Goal: Task Accomplishment & Management: Use online tool/utility

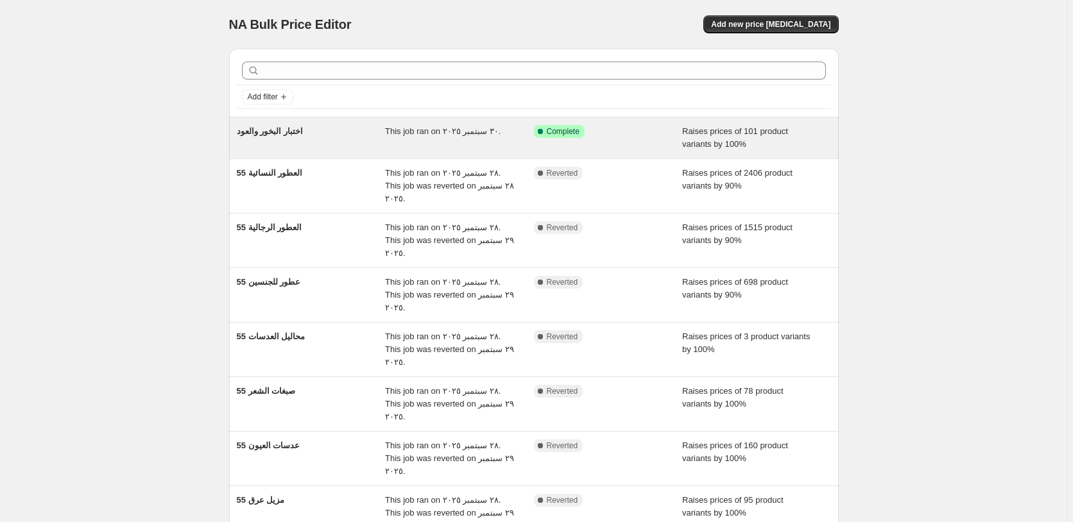
click at [642, 143] on div "Success Complete Complete" at bounding box center [608, 138] width 149 height 26
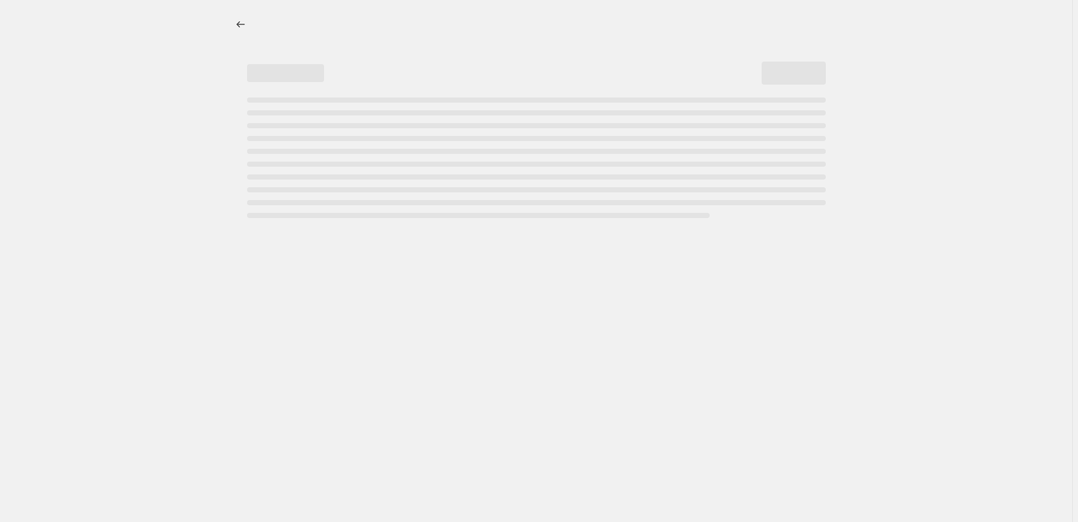
select select "percentage"
select select "pp"
select select "collection"
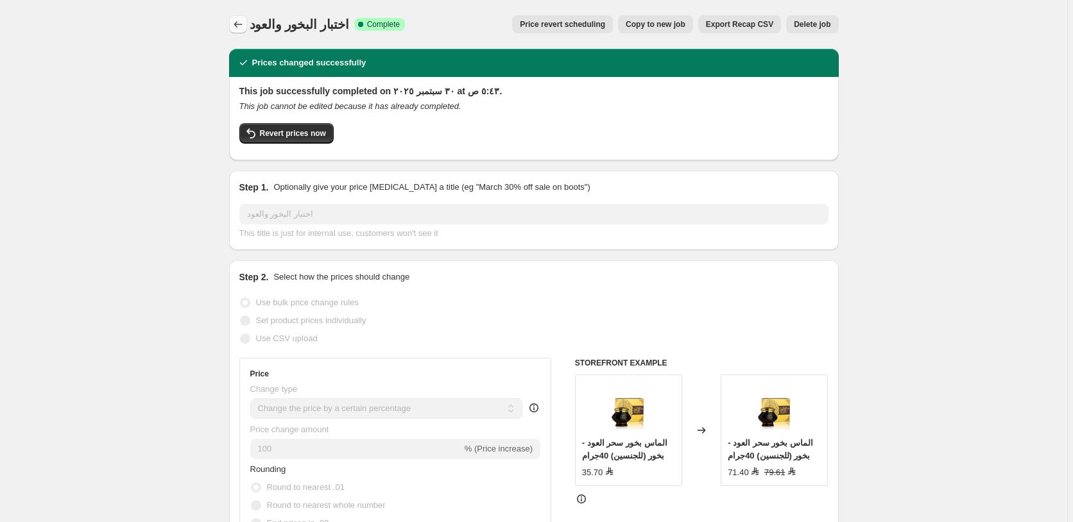
click at [236, 22] on icon "Price change jobs" at bounding box center [238, 24] width 13 height 13
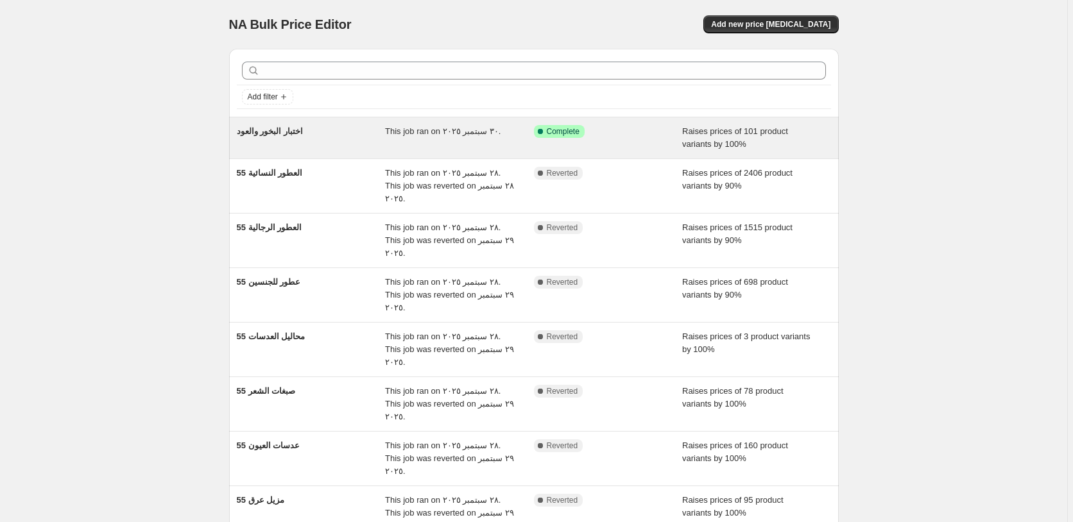
click at [632, 137] on div "Success Complete Complete" at bounding box center [599, 131] width 130 height 13
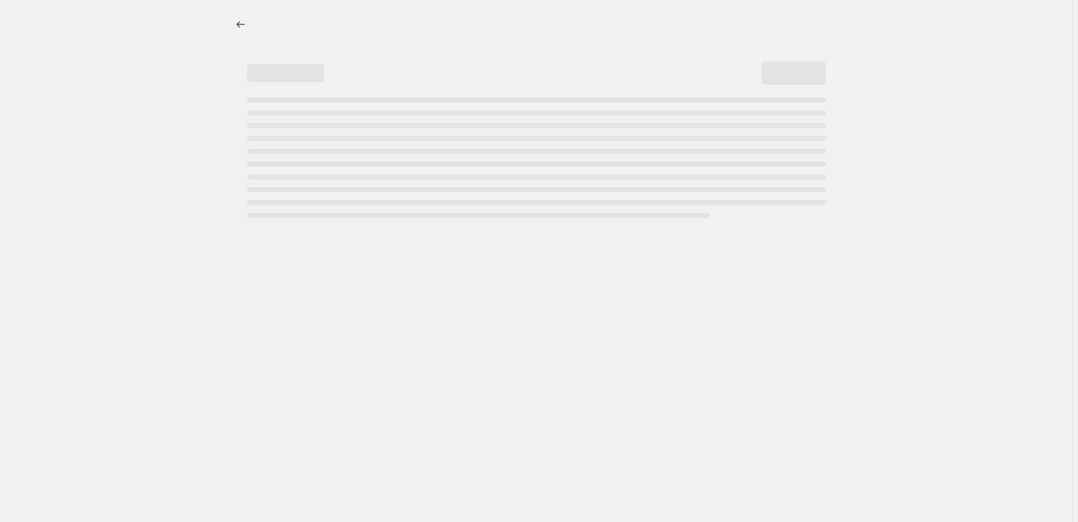
select select "percentage"
select select "pp"
select select "collection"
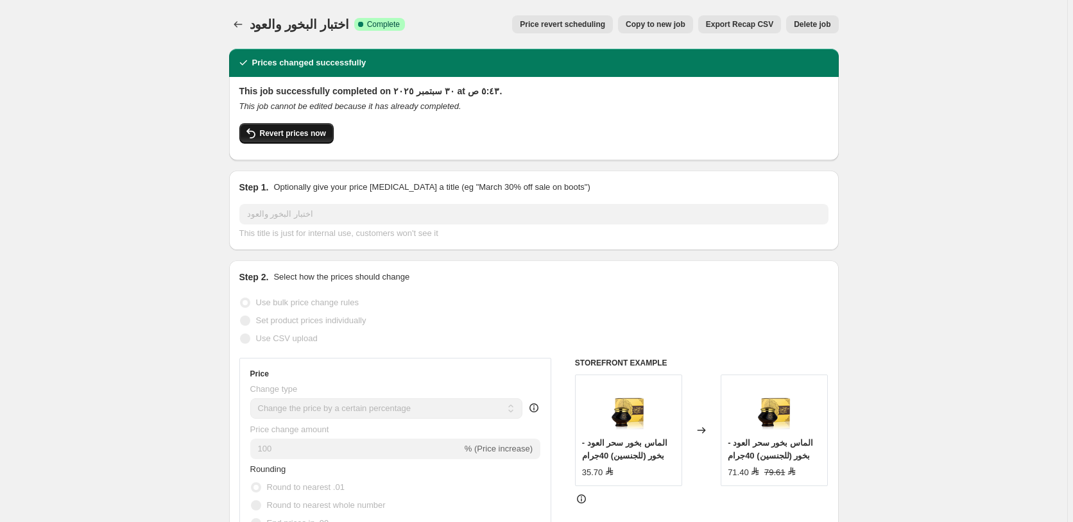
click at [281, 132] on span "Revert prices now" at bounding box center [293, 133] width 66 height 10
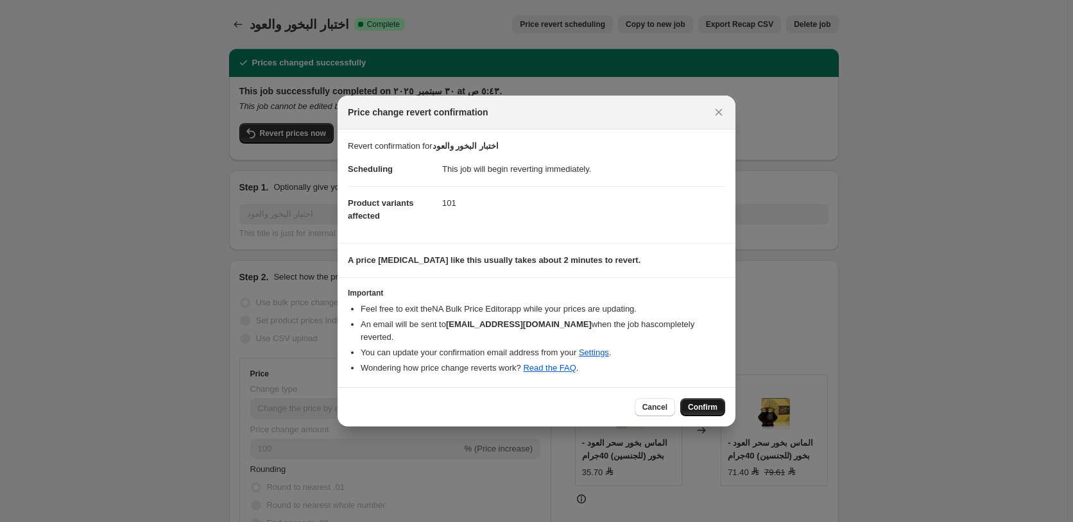
click at [716, 402] on span "Confirm" at bounding box center [703, 407] width 30 height 10
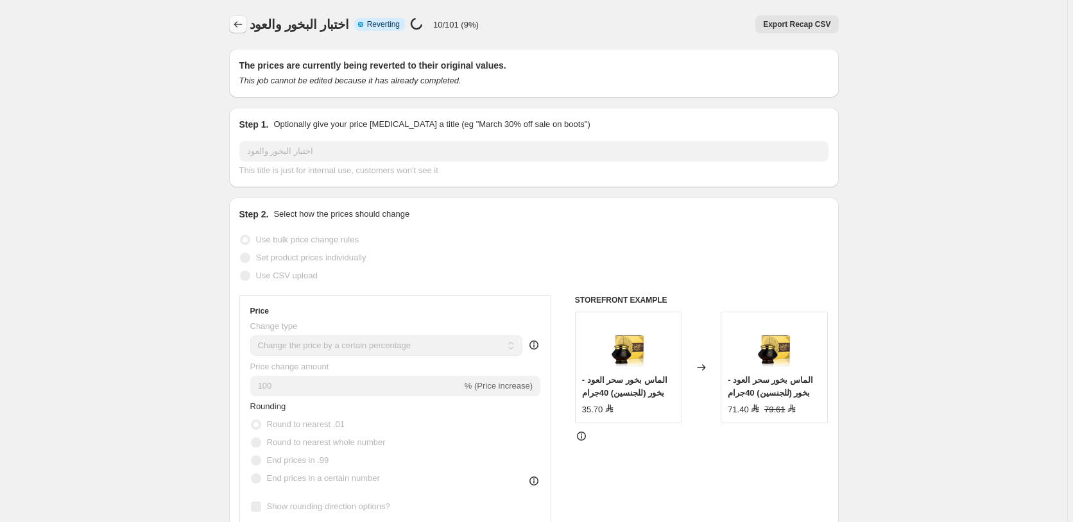
click at [240, 25] on icon "Price change jobs" at bounding box center [238, 24] width 13 height 13
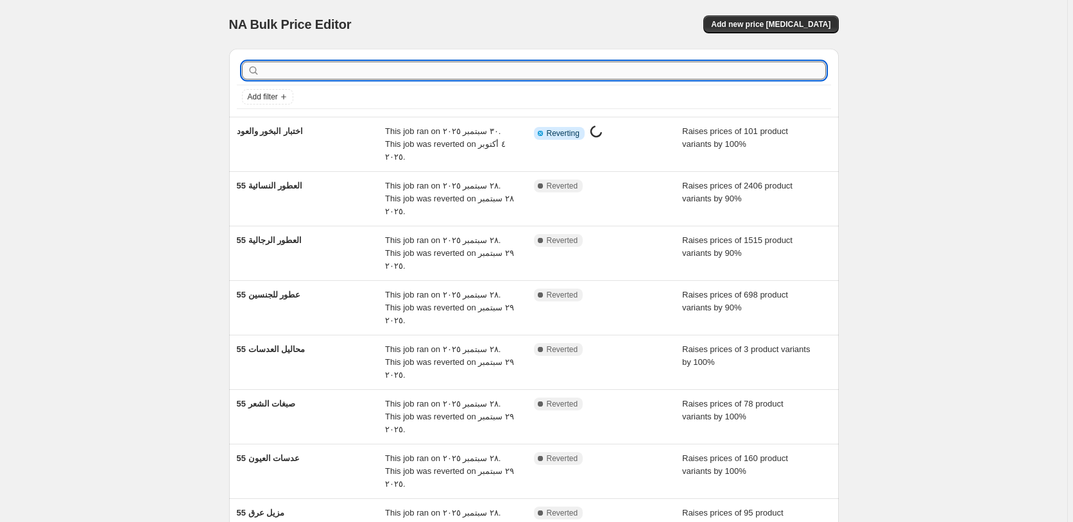
click at [336, 73] on input "text" at bounding box center [545, 71] width 564 height 18
type input "محاليل"
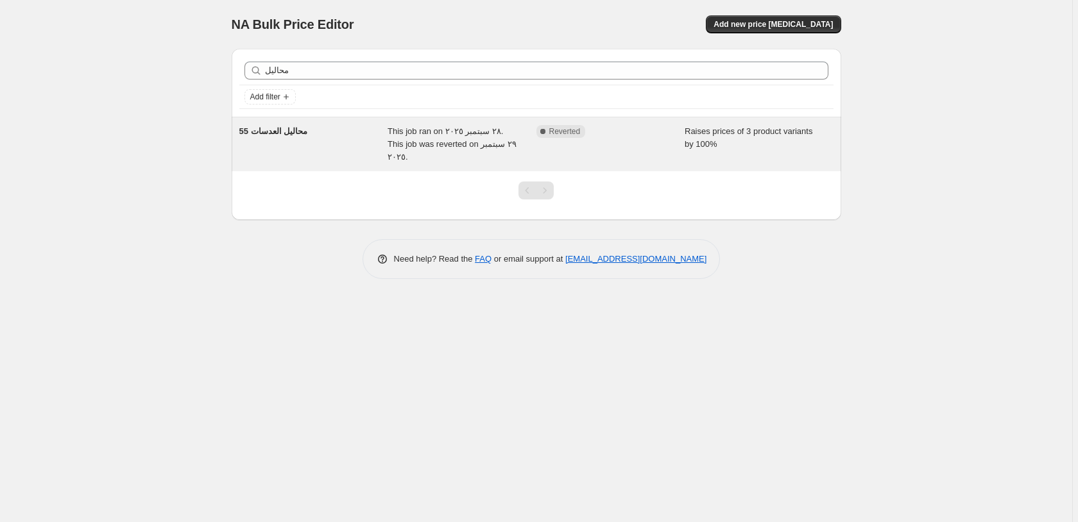
click at [635, 135] on div "Complete Reverted" at bounding box center [602, 131] width 130 height 13
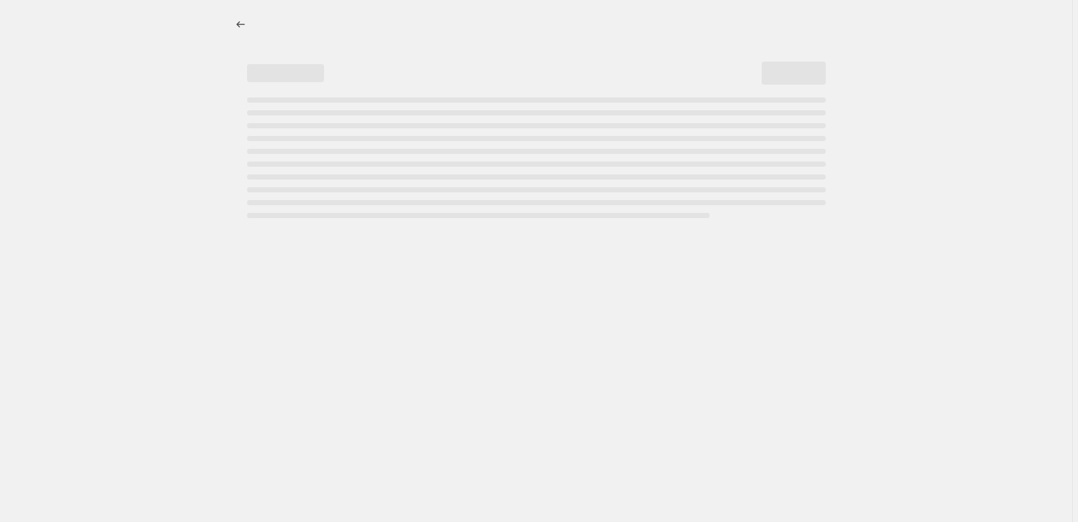
select select "percentage"
select select "pp"
select select "collection"
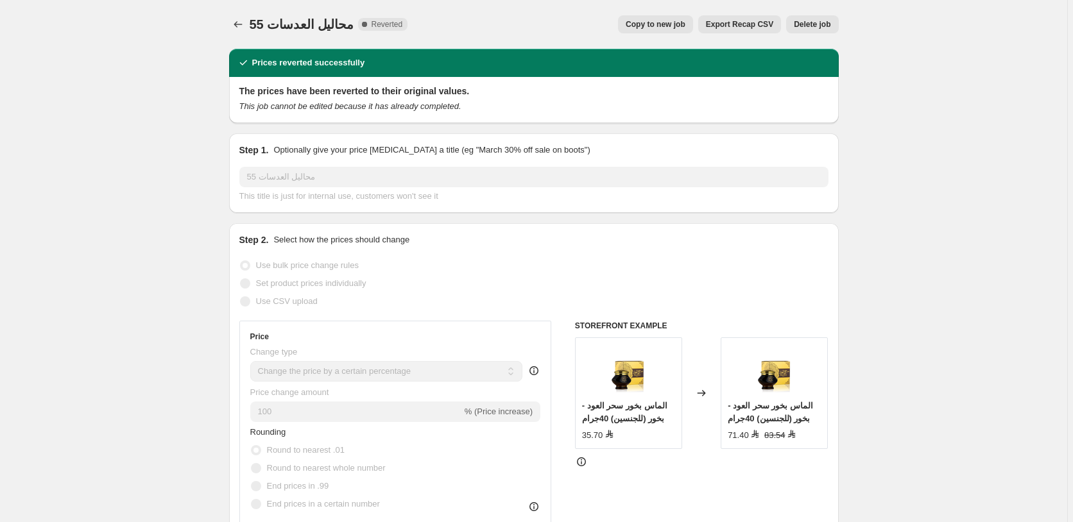
click at [657, 22] on span "Copy to new job" at bounding box center [656, 24] width 60 height 10
select select "percentage"
select select "pp"
select select "collection"
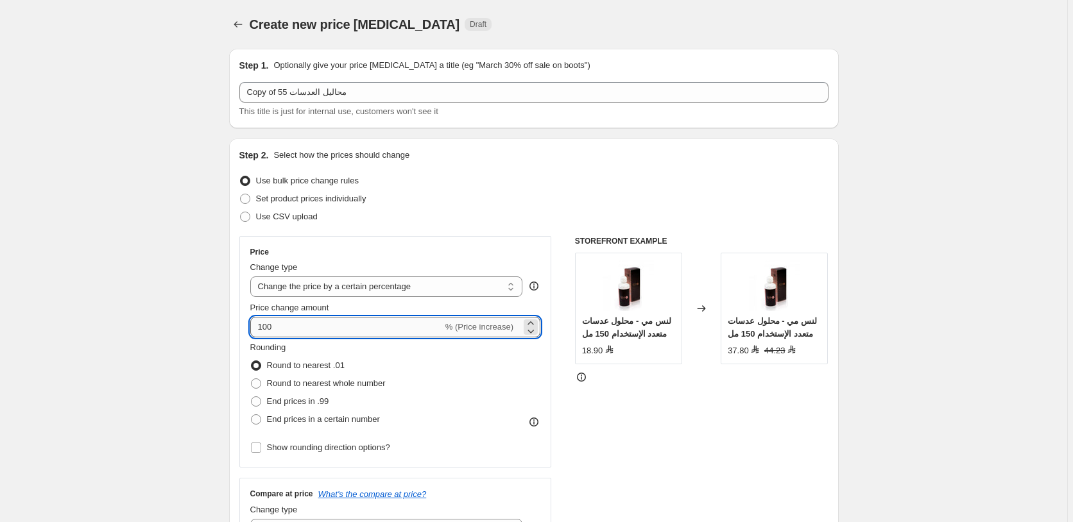
drag, startPoint x: 282, startPoint y: 327, endPoint x: 243, endPoint y: 327, distance: 39.2
click at [250, 327] on input "100" at bounding box center [346, 327] width 193 height 21
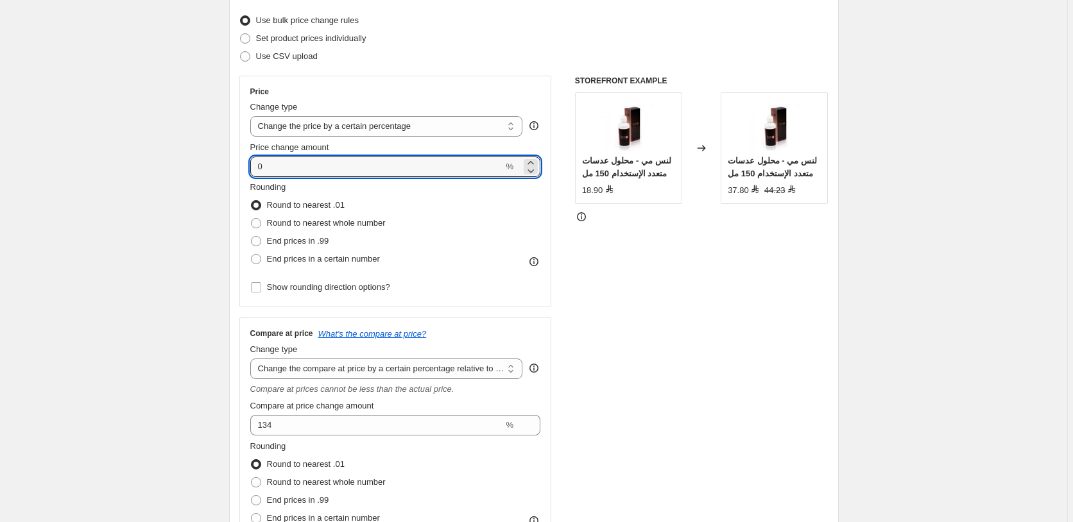
scroll to position [162, 0]
type input "0"
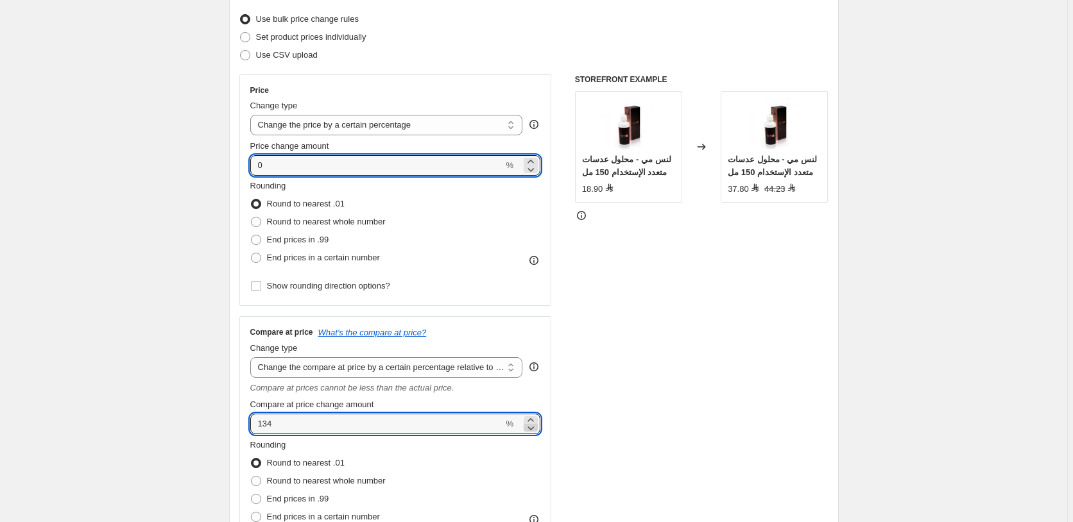
click at [535, 430] on icon at bounding box center [531, 429] width 6 height 4
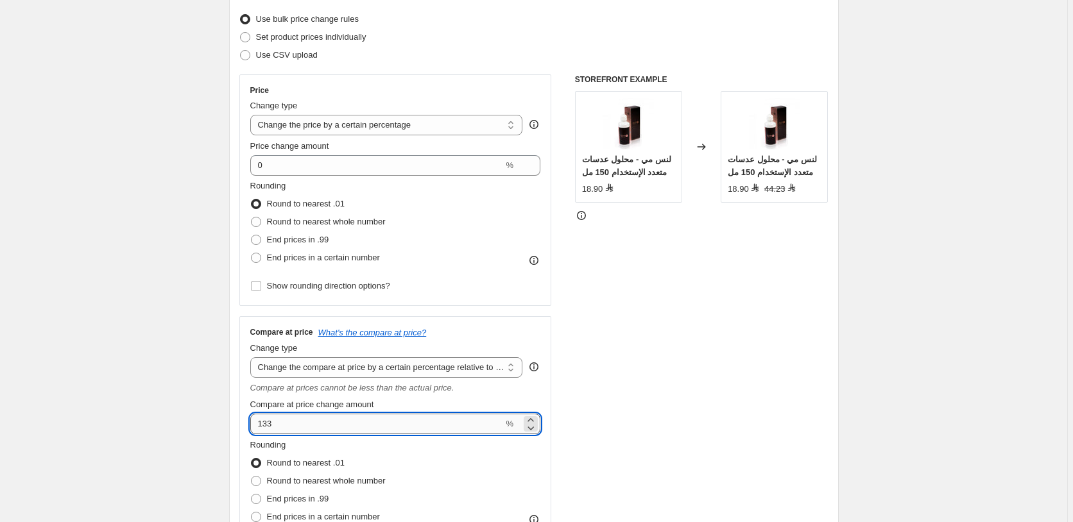
drag, startPoint x: 279, startPoint y: 425, endPoint x: 258, endPoint y: 426, distance: 21.2
click at [258, 426] on input "133" at bounding box center [377, 424] width 254 height 21
type input "15"
click at [791, 317] on div "STOREFRONT EXAMPLE لنس مي - محلول عدسات متعدد الإستخدام 150 مل 18.90 Changed to…" at bounding box center [702, 319] width 254 height 491
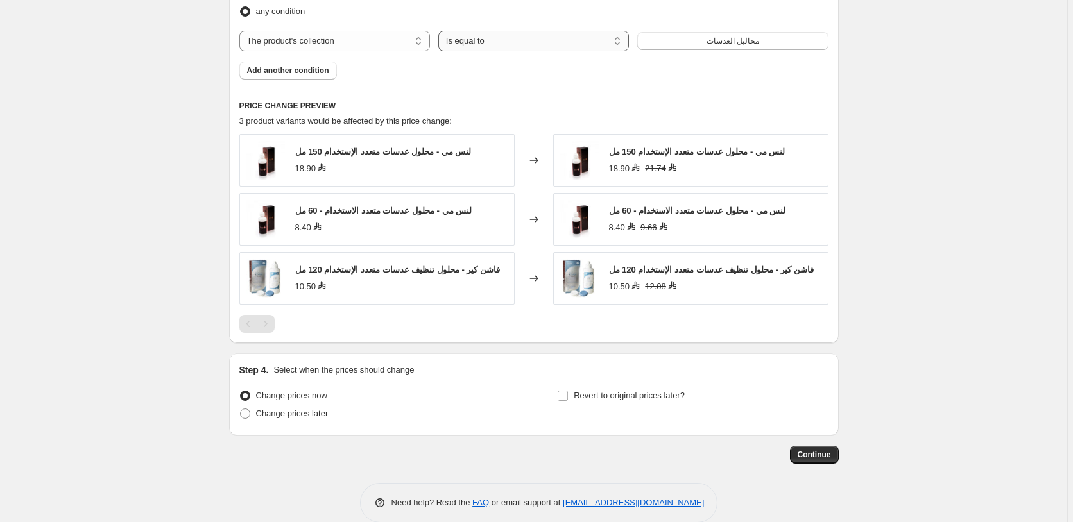
scroll to position [964, 0]
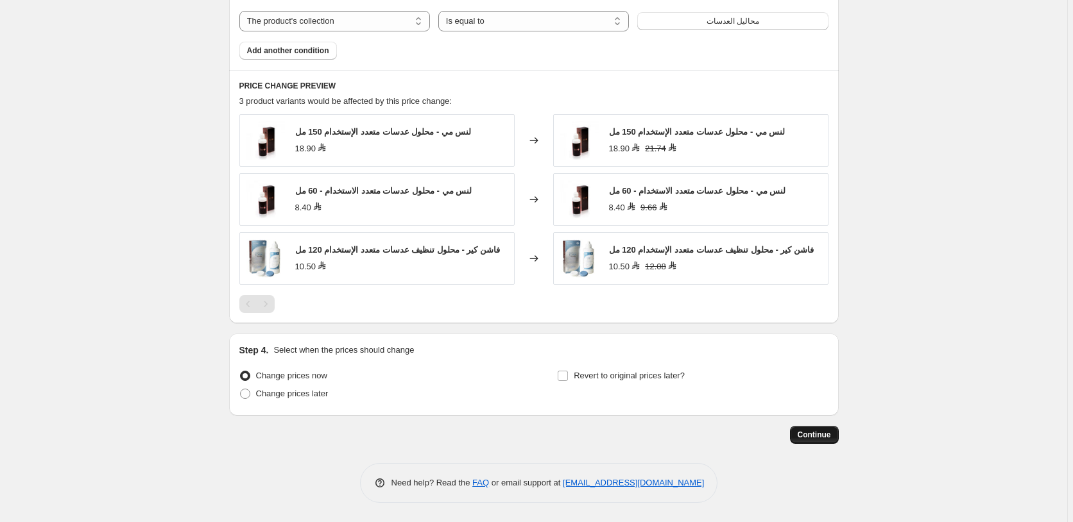
click at [818, 431] on span "Continue" at bounding box center [814, 435] width 33 height 10
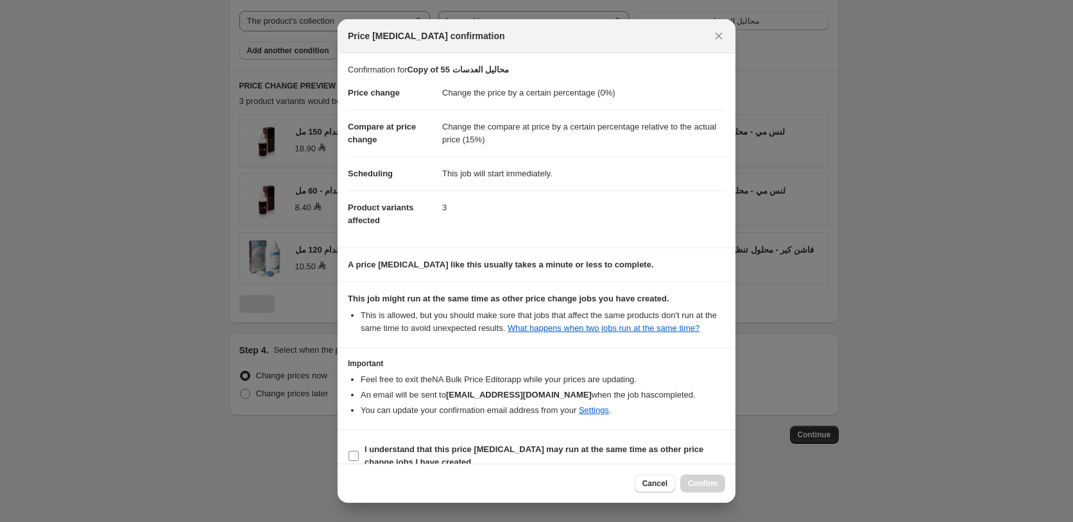
click at [354, 458] on input "I understand that this price change job may run at the same time as other price…" at bounding box center [354, 456] width 10 height 10
checkbox input "true"
click at [708, 479] on span "Confirm" at bounding box center [703, 484] width 30 height 10
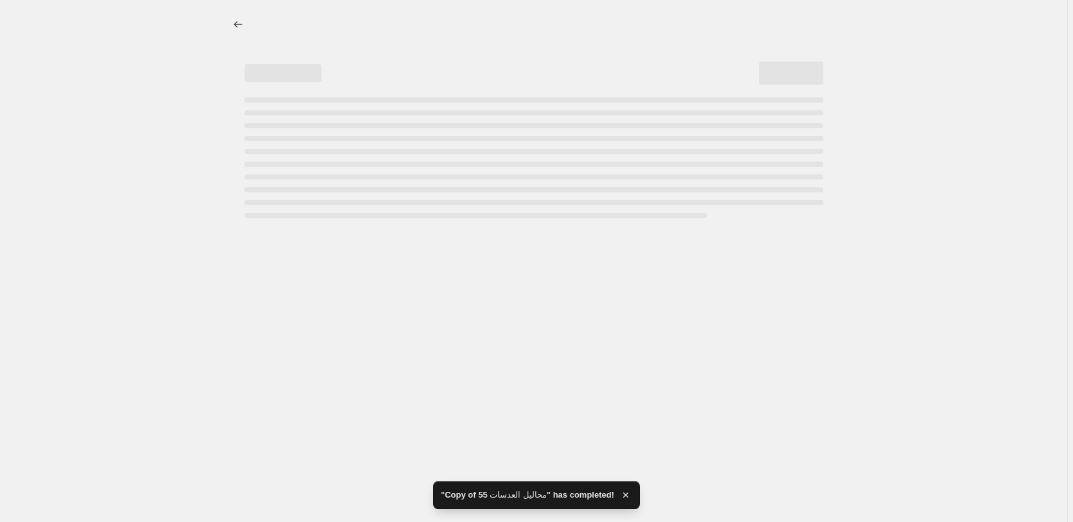
select select "percentage"
select select "pp"
select select "collection"
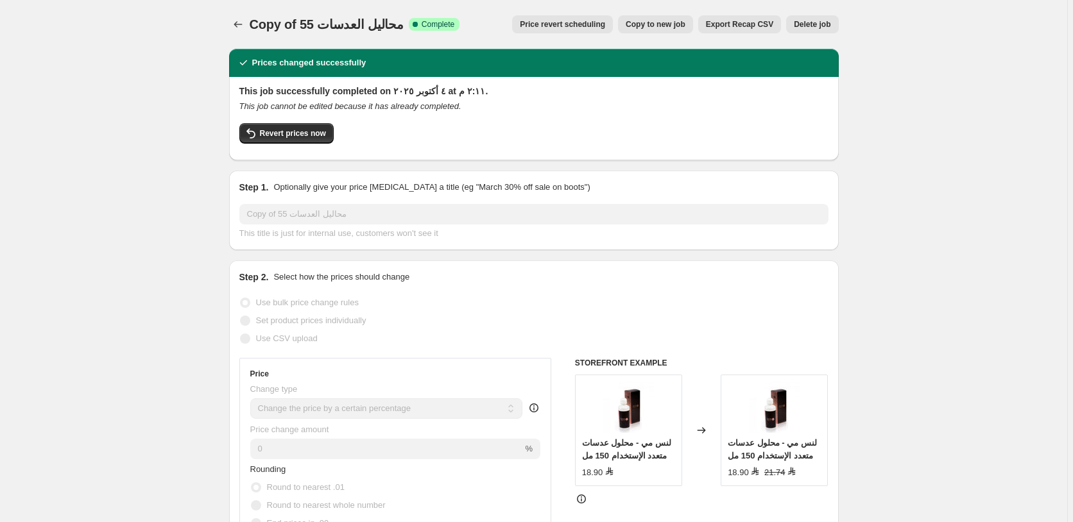
select select "percentage"
select select "pp"
select select "collection"
click at [237, 24] on icon "Price change jobs" at bounding box center [238, 24] width 8 height 6
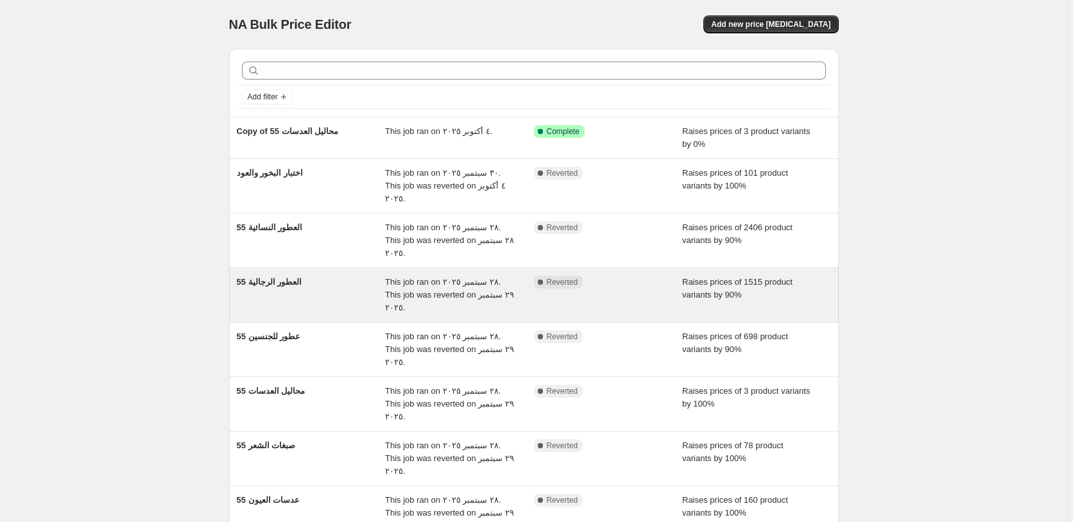
scroll to position [139, 0]
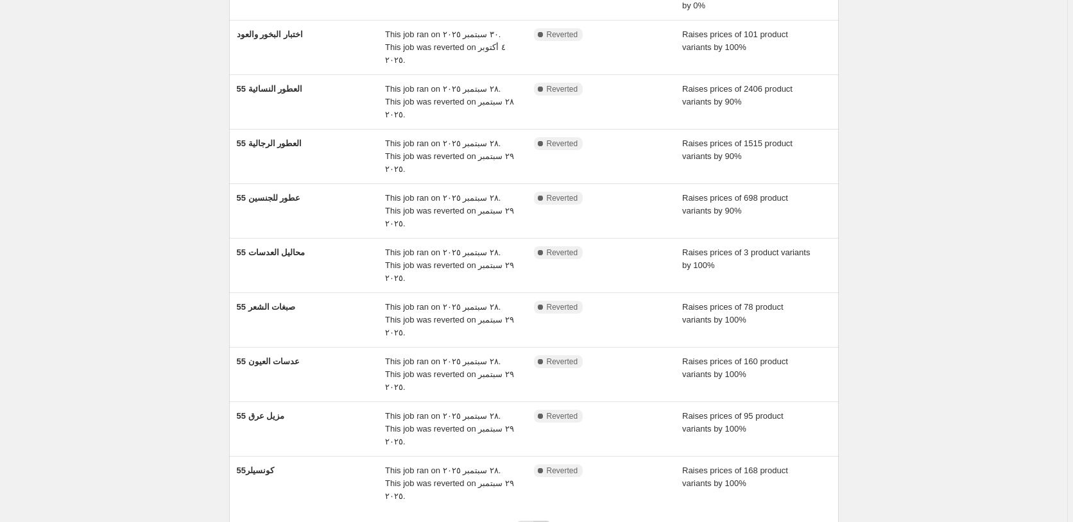
click at [547, 522] on icon "Next" at bounding box center [542, 530] width 13 height 13
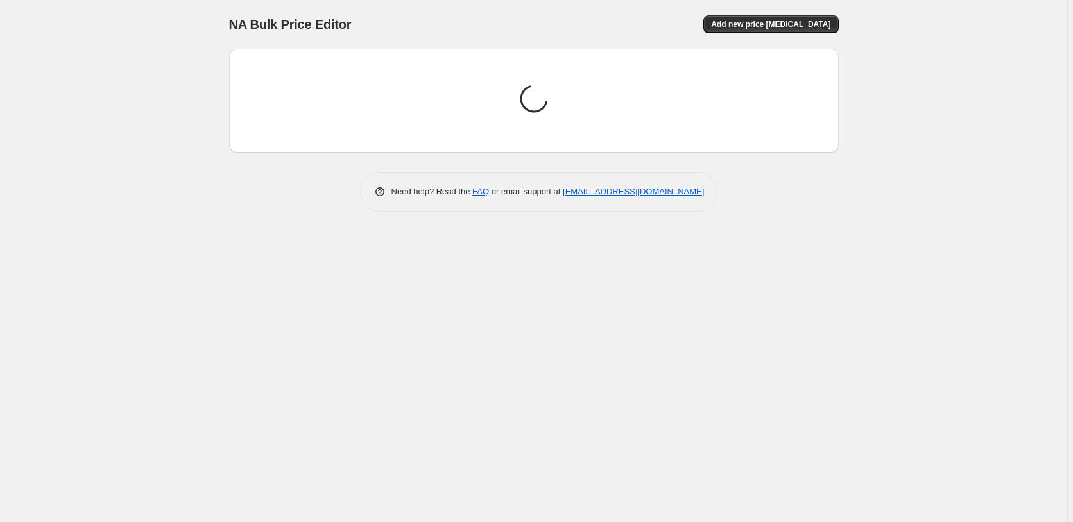
scroll to position [0, 0]
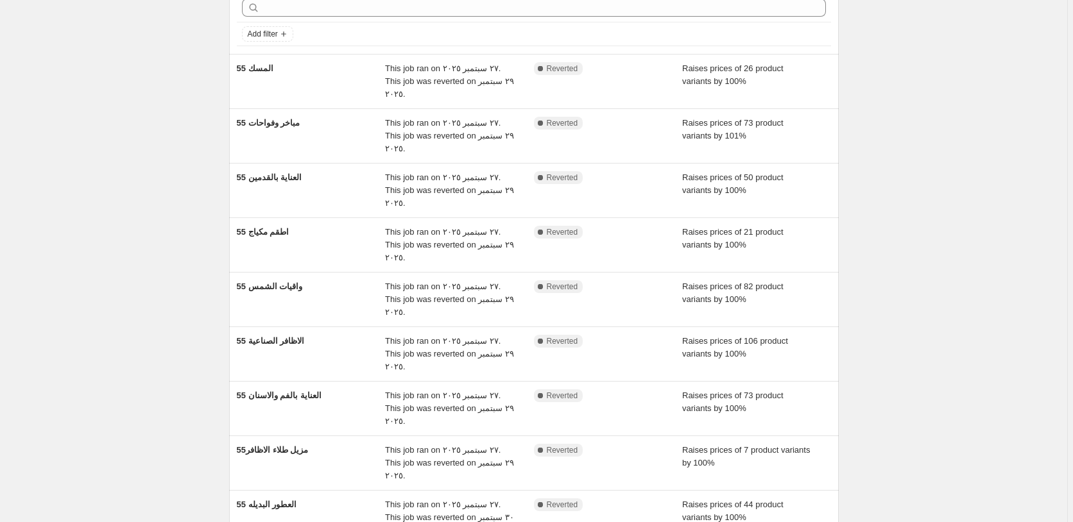
scroll to position [139, 0]
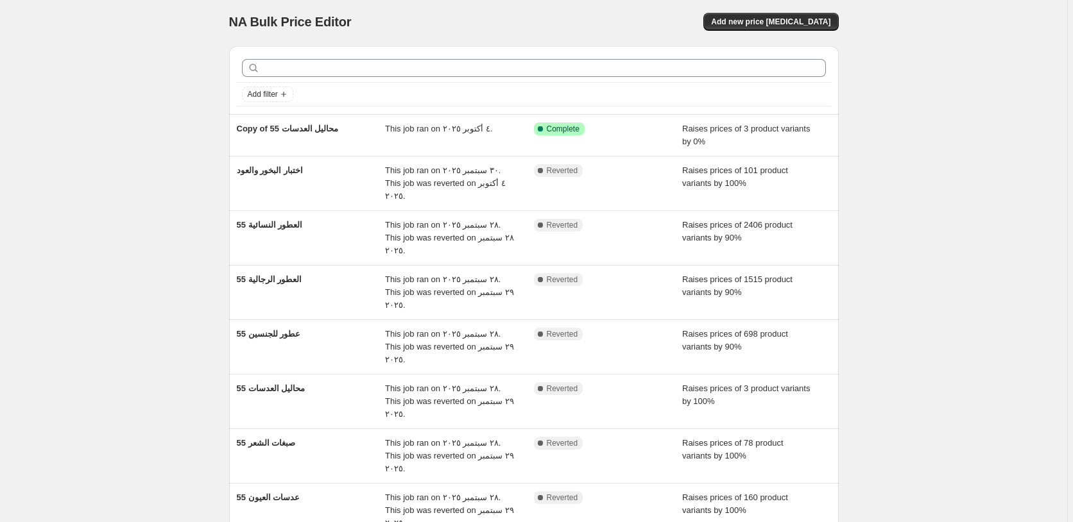
scroll to position [0, 0]
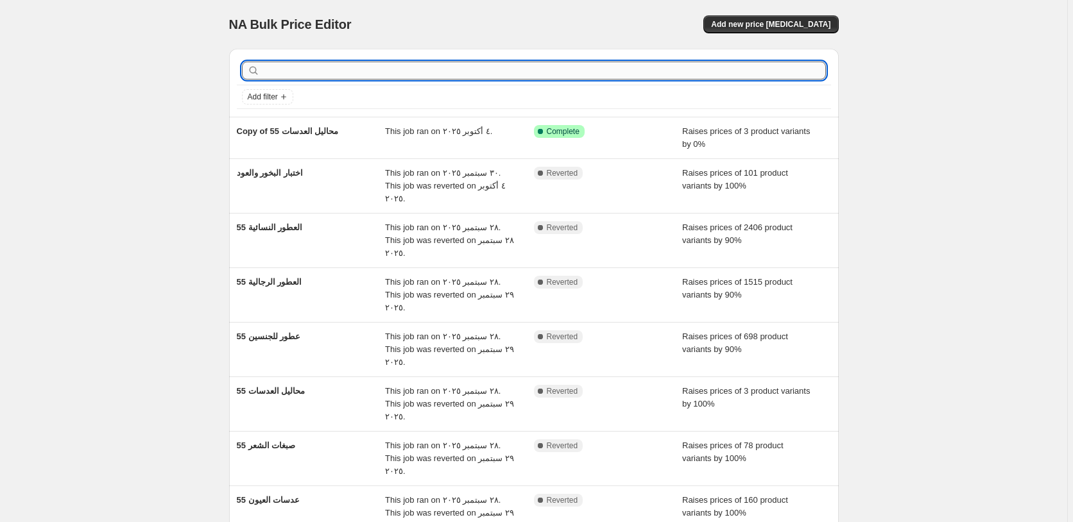
click at [307, 66] on input "text" at bounding box center [545, 71] width 564 height 18
type input "ال"
click at [266, 74] on input "ال" at bounding box center [533, 71] width 540 height 18
type input "البخ"
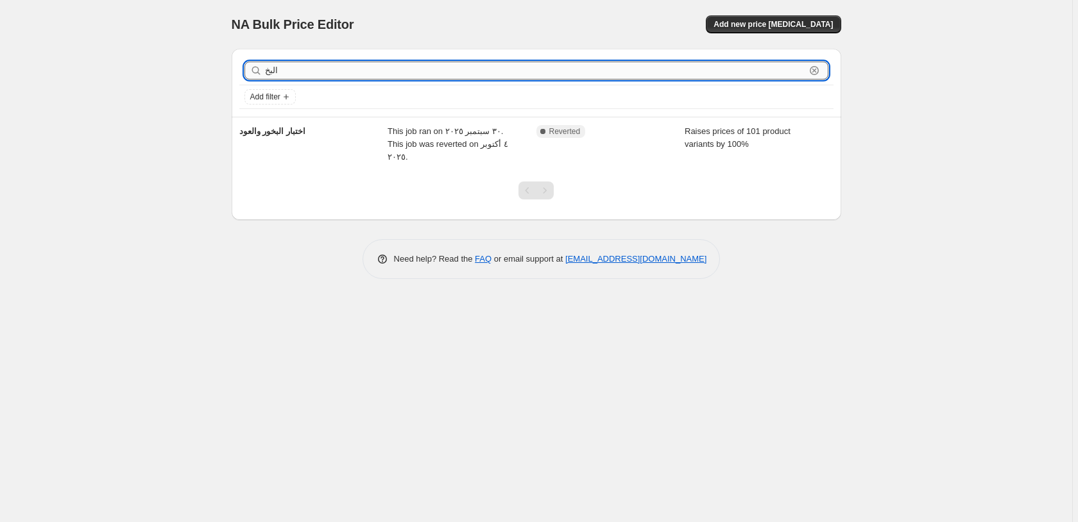
drag, startPoint x: 287, startPoint y: 70, endPoint x: 243, endPoint y: 71, distance: 43.6
click at [265, 71] on input "البخ" at bounding box center [535, 71] width 540 height 18
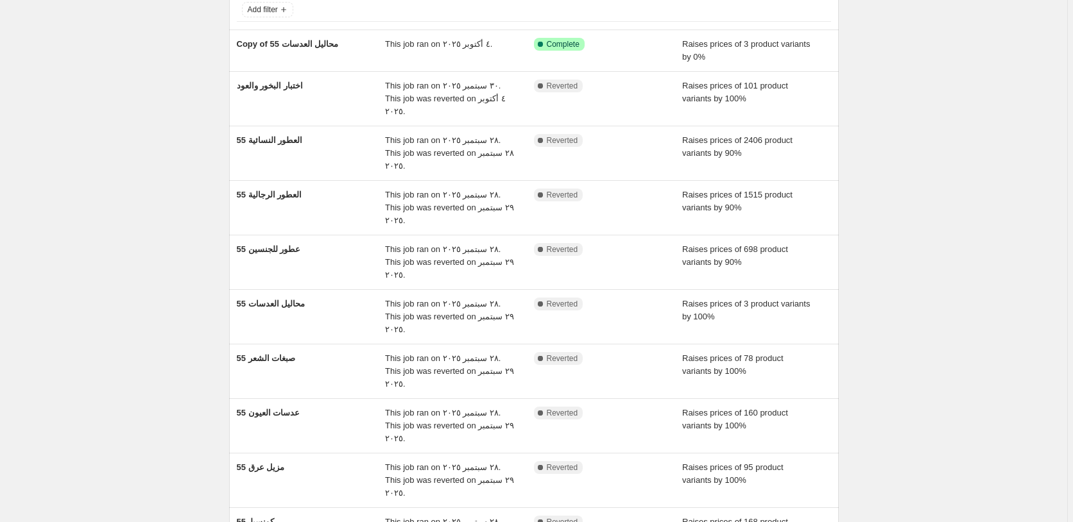
scroll to position [139, 0]
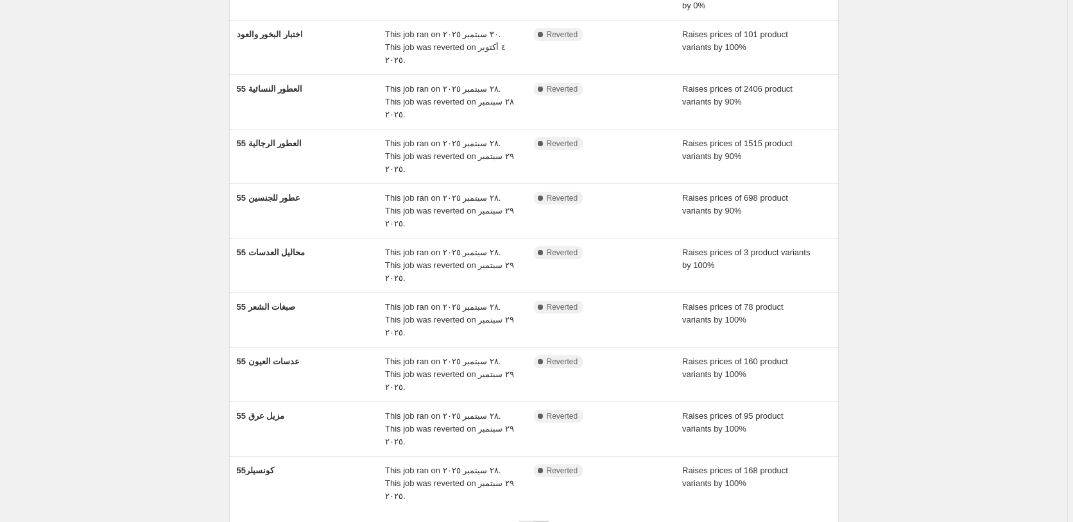
click at [546, 522] on icon "Next" at bounding box center [542, 530] width 13 height 13
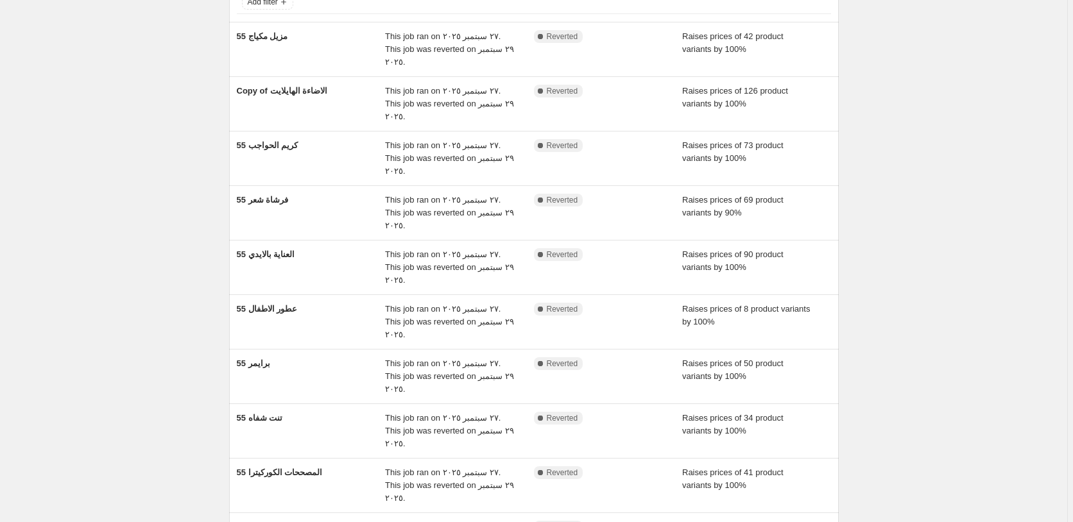
scroll to position [139, 0]
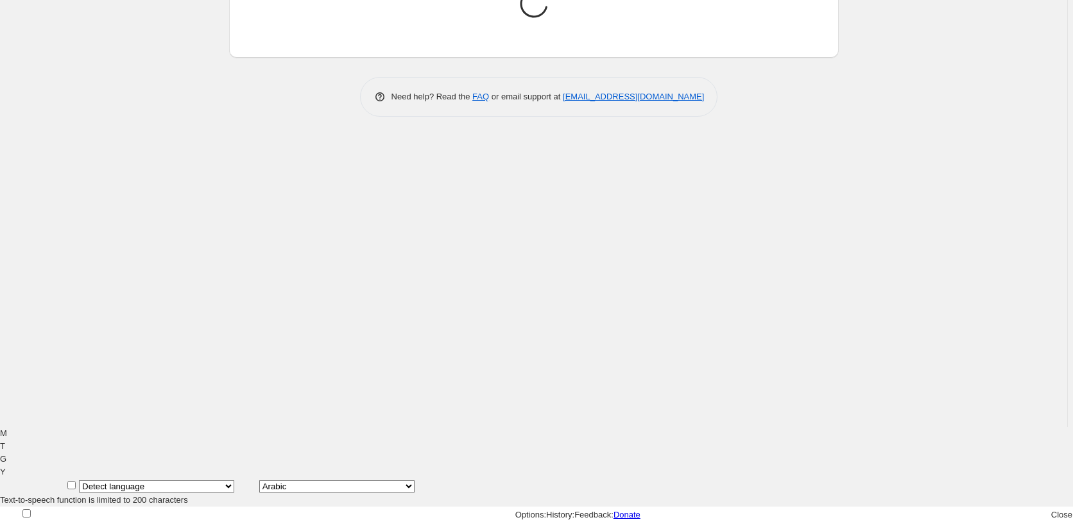
scroll to position [42, 0]
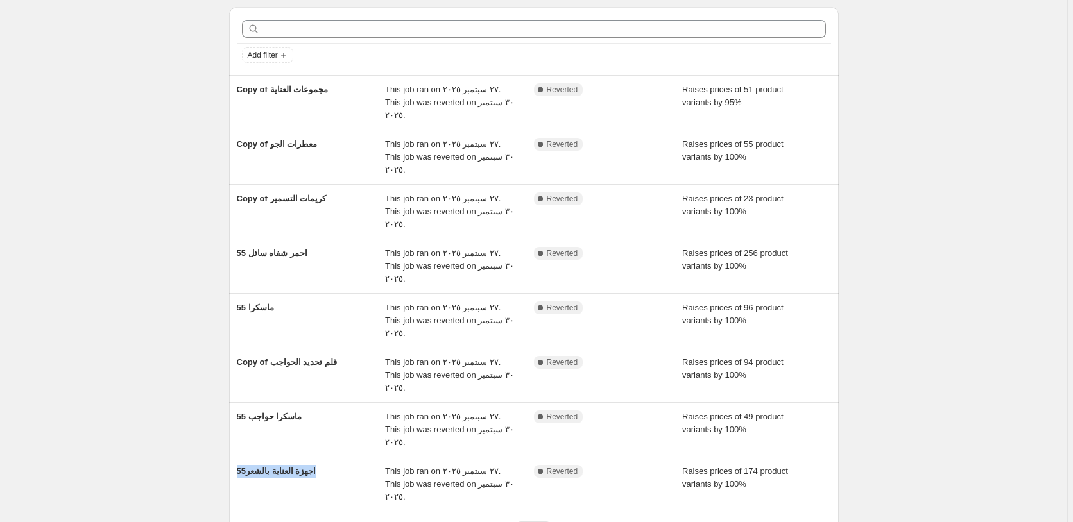
drag, startPoint x: 343, startPoint y: 83, endPoint x: 250, endPoint y: 378, distance: 309.4
click at [250, 130] on div "Copy of مجموعات العناية This job ran on ٢٧ سبتمبر ٢٠٢٥. This job was reverted o…" at bounding box center [534, 103] width 610 height 54
click at [141, 299] on div "NA Bulk Price Editor. This page is ready NA Bulk Price Editor Add new price cha…" at bounding box center [533, 298] width 1067 height 680
click at [527, 522] on icon "Previous" at bounding box center [525, 531] width 4 height 6
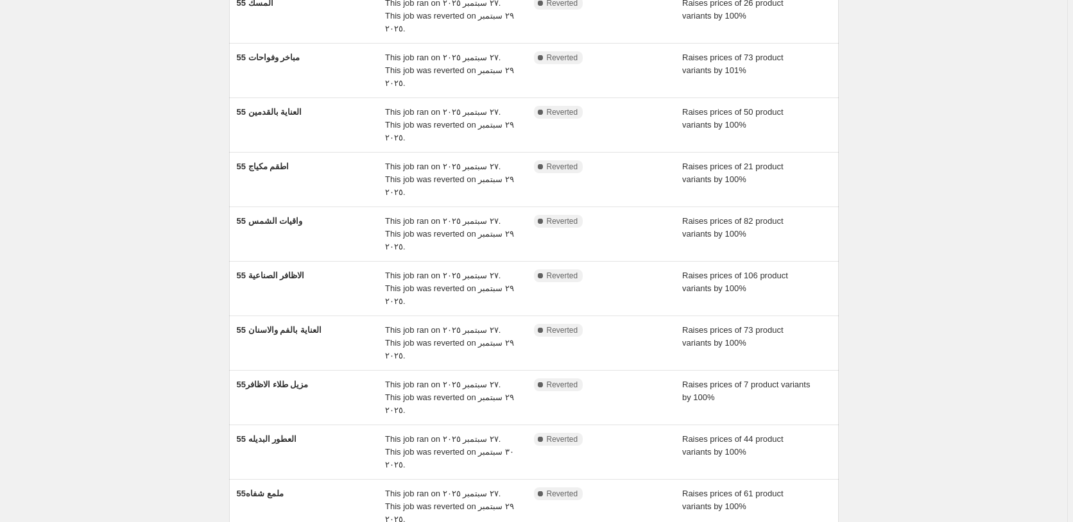
scroll to position [139, 0]
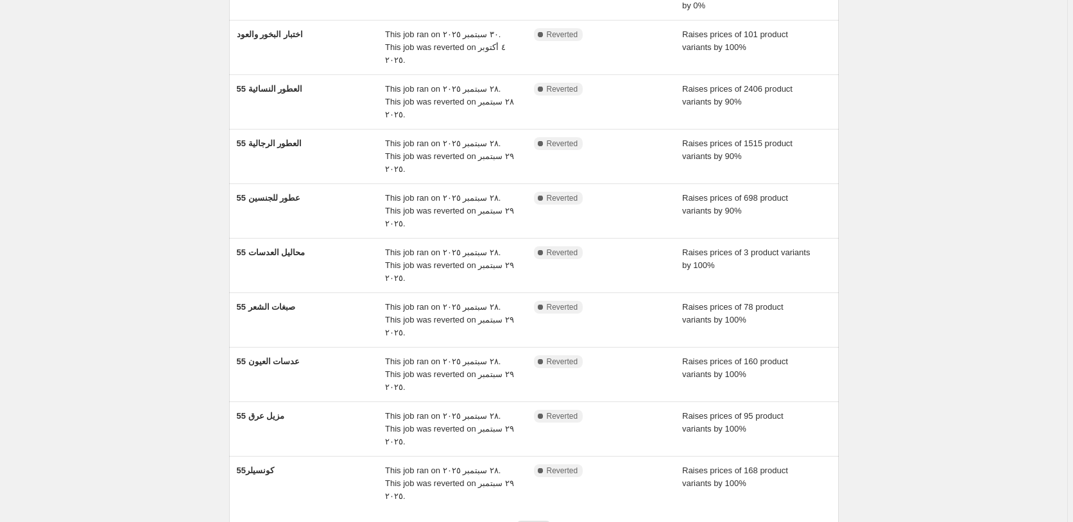
scroll to position [0, 0]
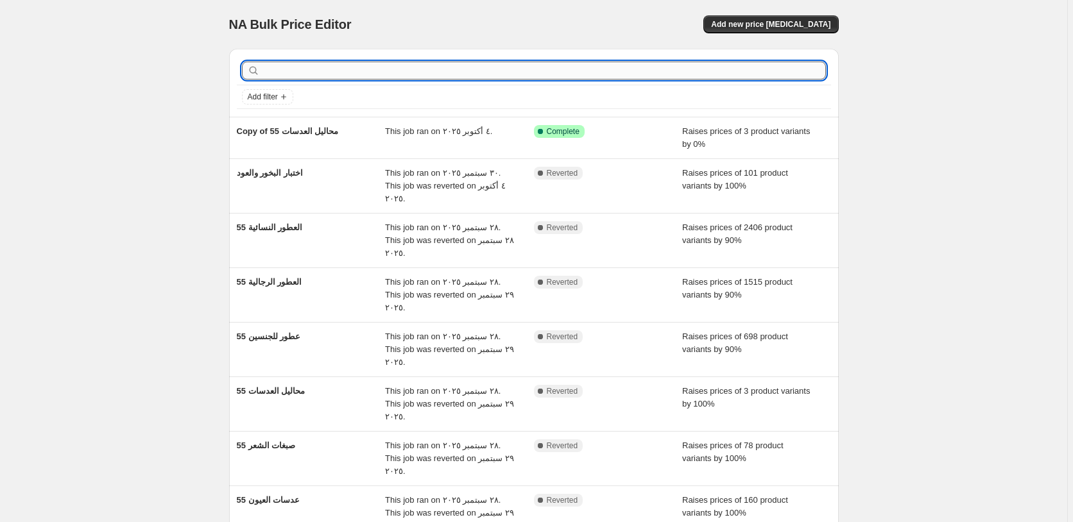
click at [309, 66] on input "text" at bounding box center [545, 71] width 564 height 18
type input "مح"
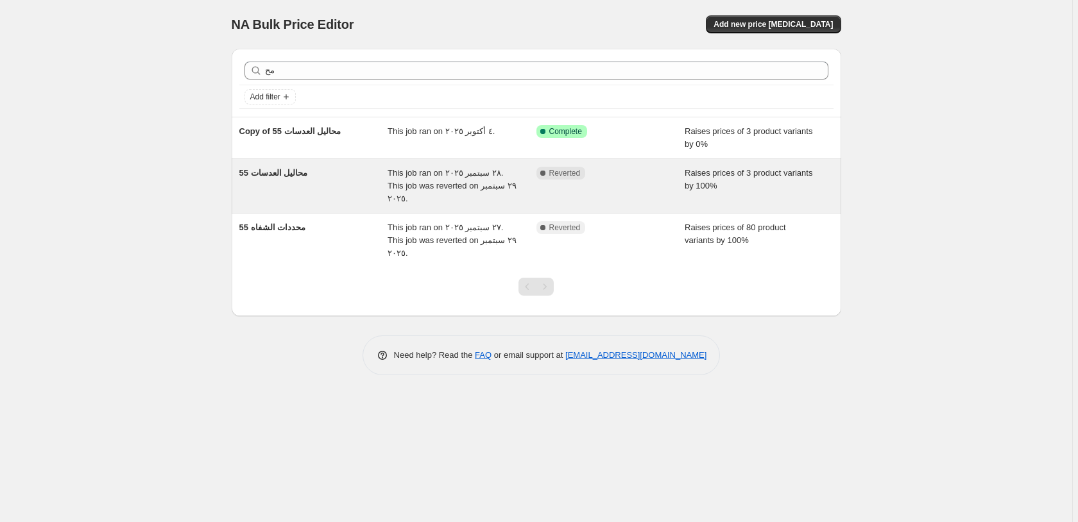
click at [639, 182] on div "Complete Reverted" at bounding box center [611, 186] width 149 height 39
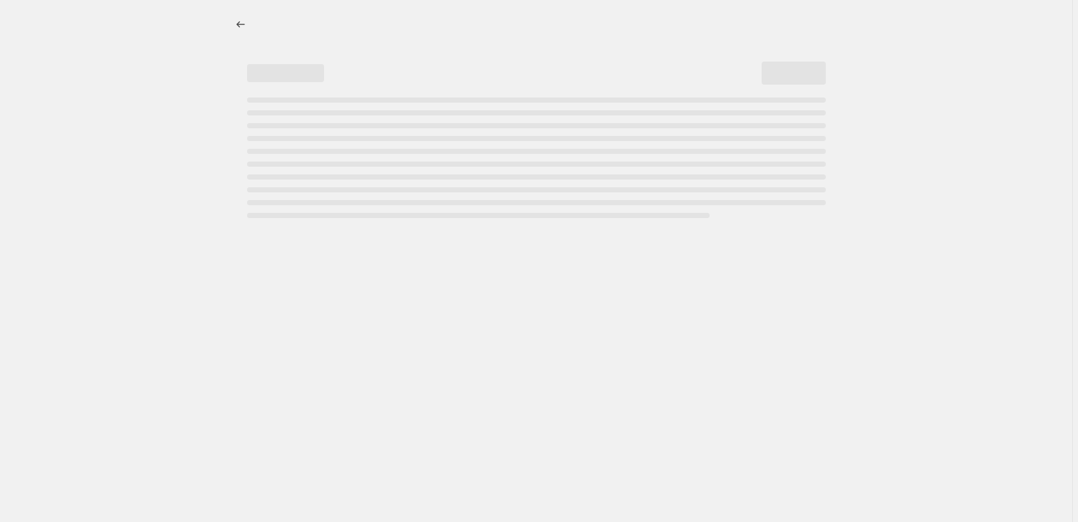
select select "percentage"
select select "pp"
select select "collection"
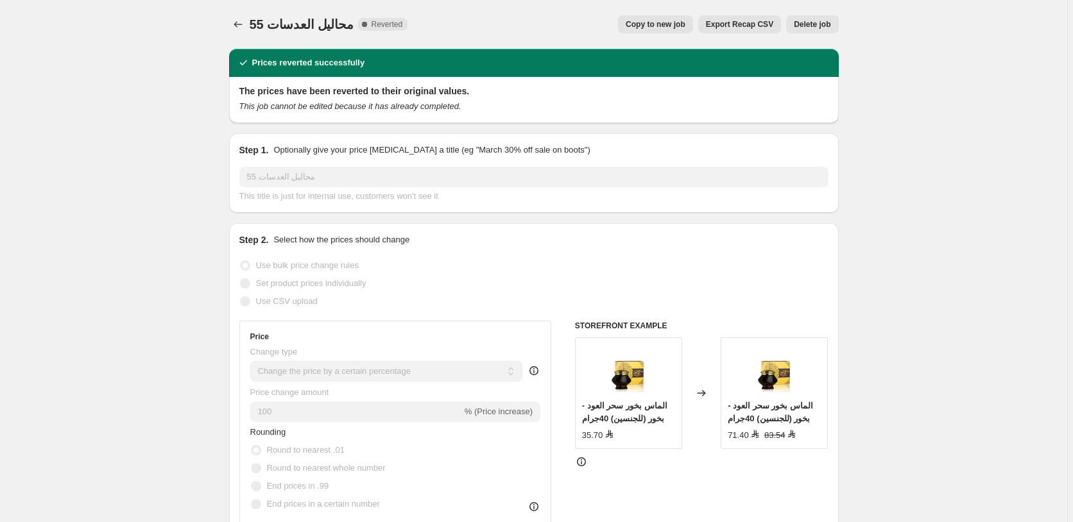
click at [814, 24] on span "Delete job" at bounding box center [812, 24] width 37 height 10
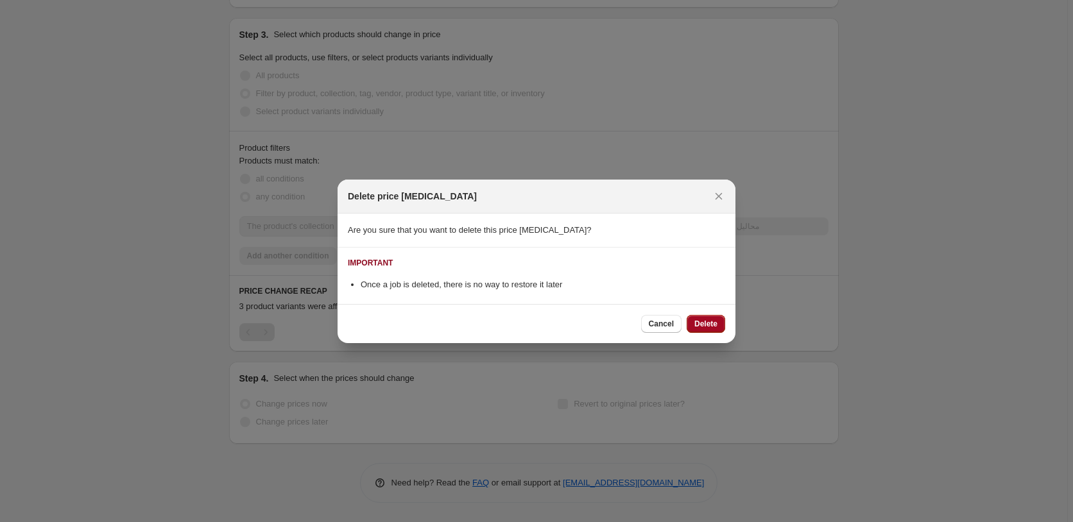
click at [708, 323] on span "Delete" at bounding box center [705, 324] width 23 height 10
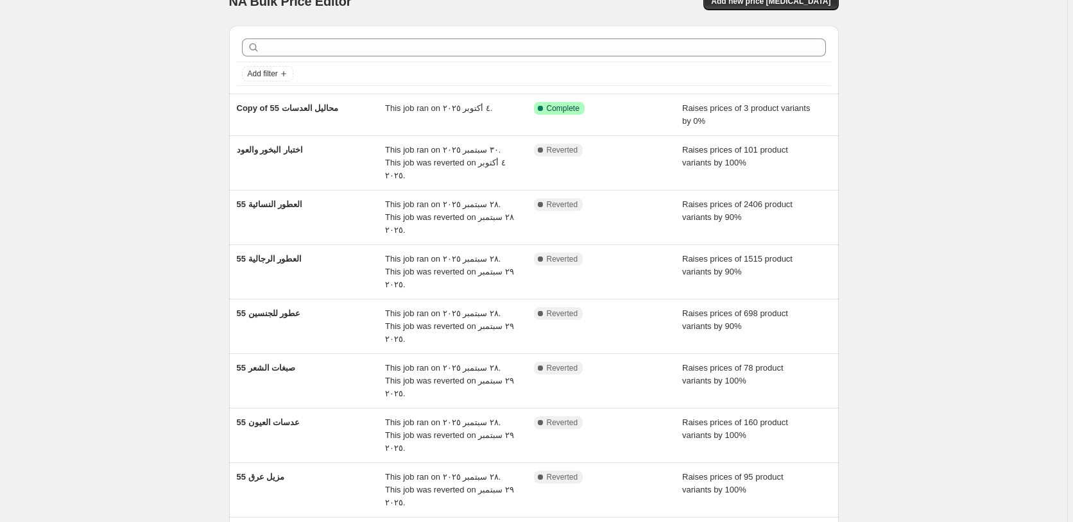
scroll to position [139, 0]
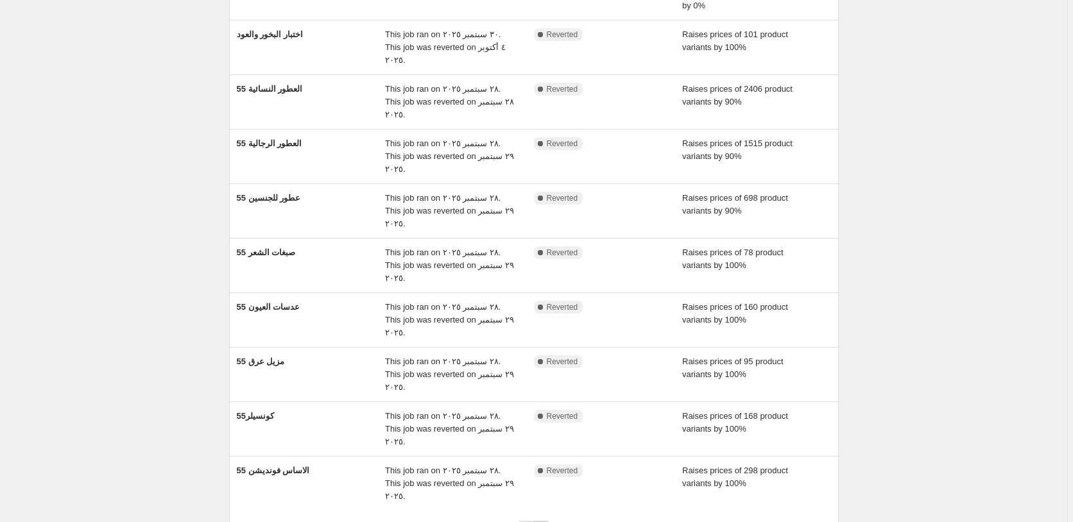
click at [547, 522] on icon "Next" at bounding box center [542, 530] width 13 height 13
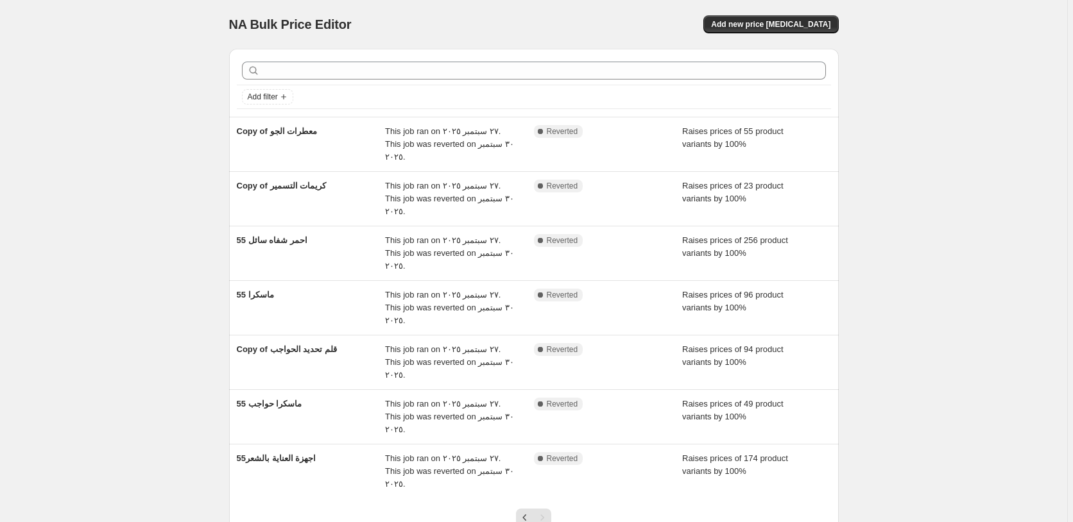
scroll to position [13, 0]
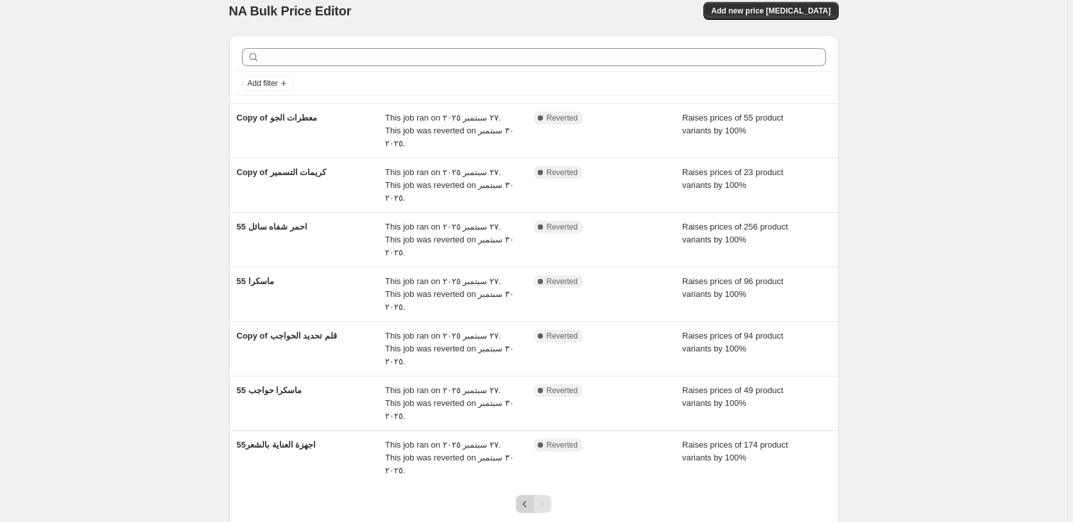
click at [527, 498] on icon "Previous" at bounding box center [525, 504] width 13 height 13
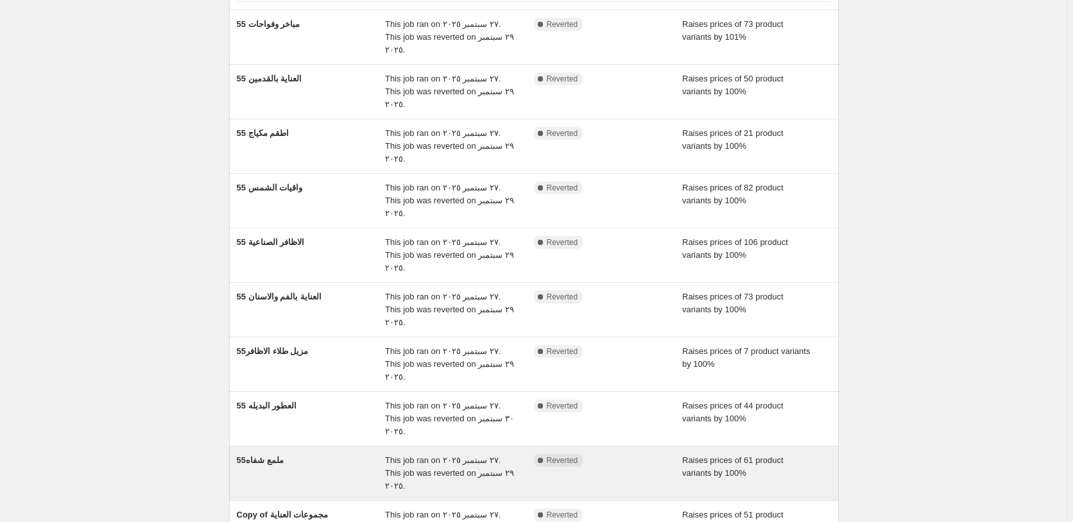
scroll to position [139, 0]
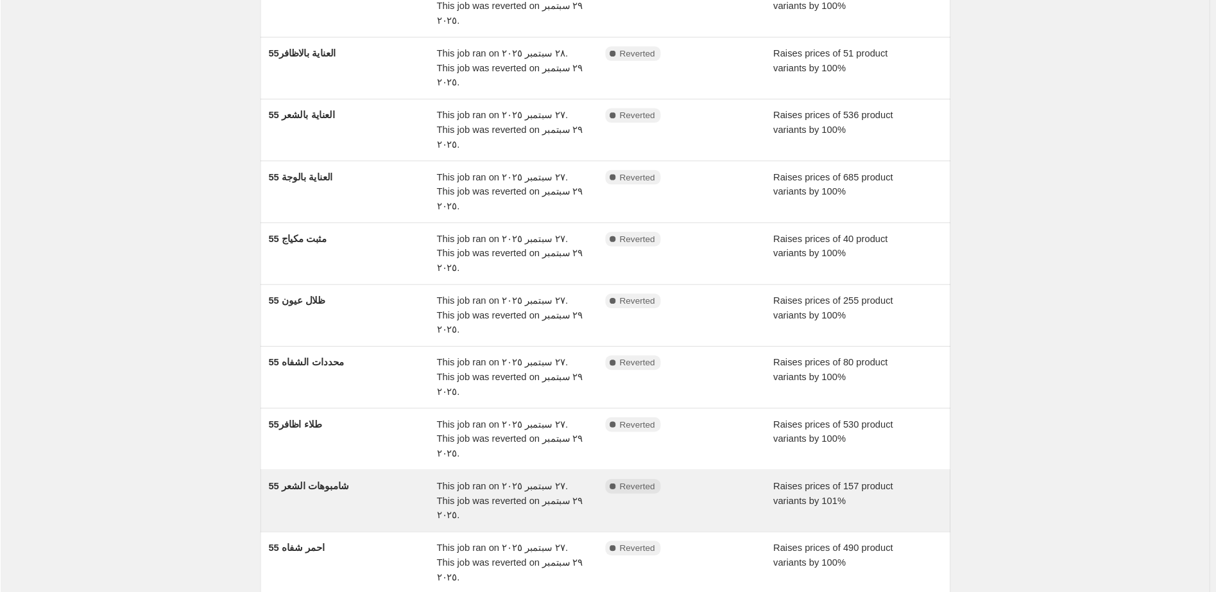
scroll to position [70, 0]
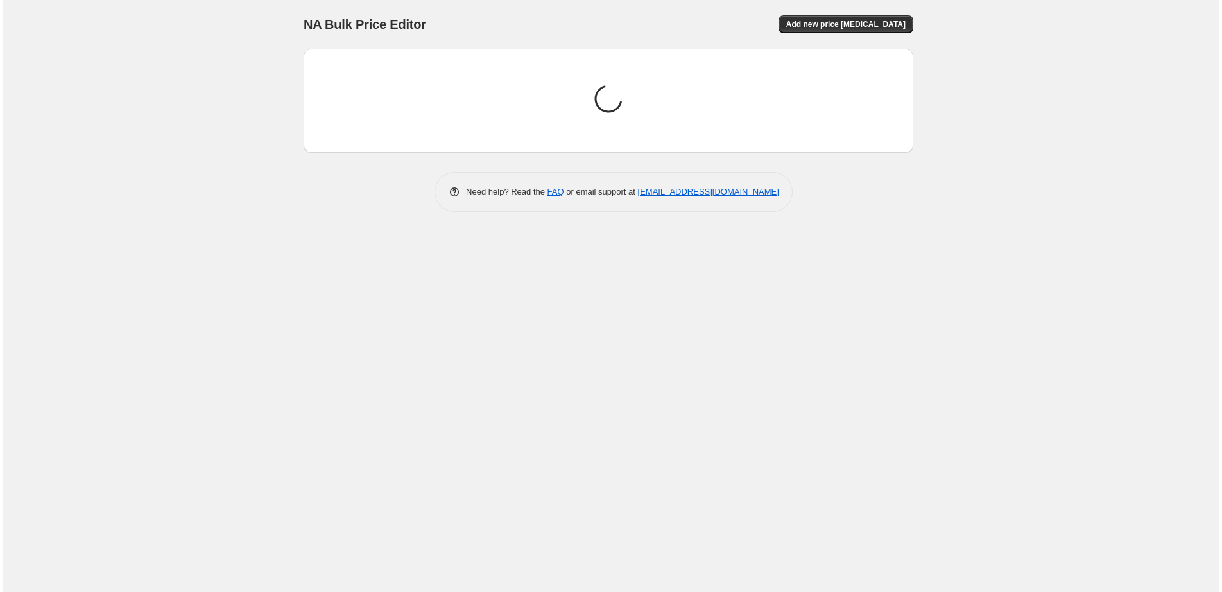
scroll to position [0, 0]
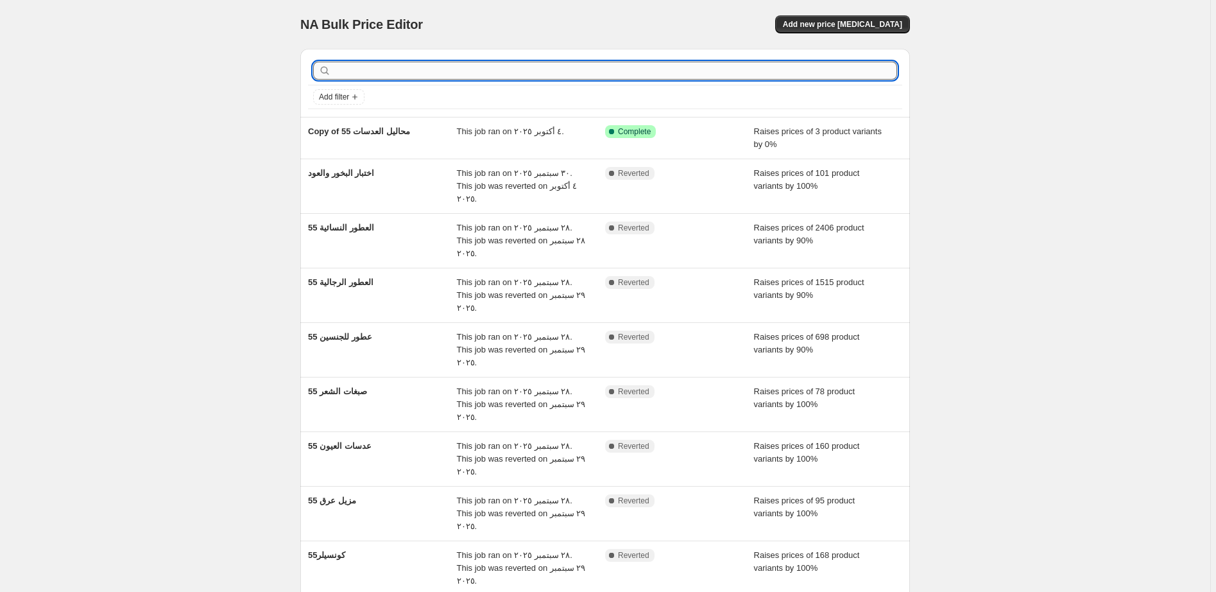
click at [415, 68] on input "text" at bounding box center [616, 71] width 564 height 18
type input "الرمو"
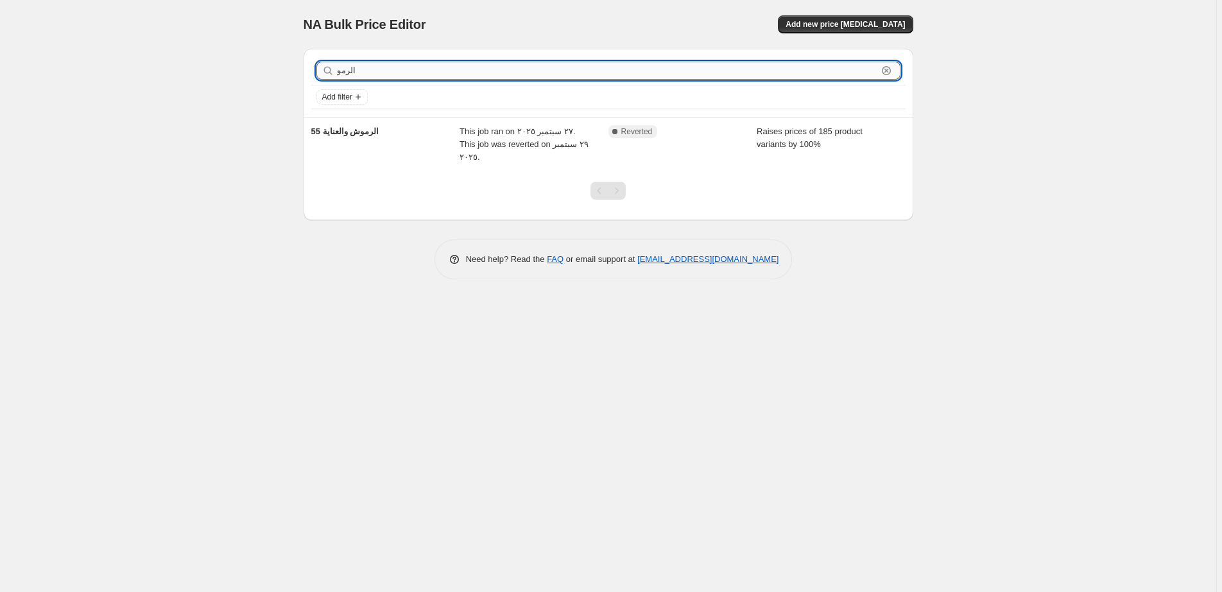
drag, startPoint x: 366, startPoint y: 76, endPoint x: 307, endPoint y: 60, distance: 61.0
click at [337, 62] on input "الرمو" at bounding box center [607, 71] width 540 height 18
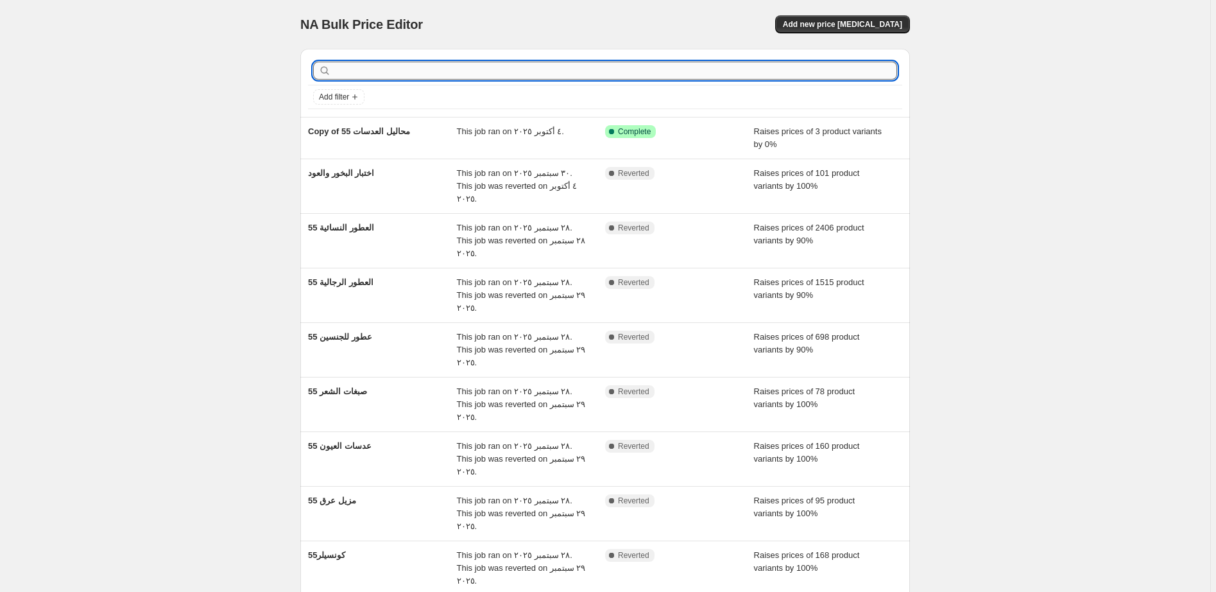
click at [365, 73] on input "text" at bounding box center [616, 71] width 564 height 18
type input "الهاي"
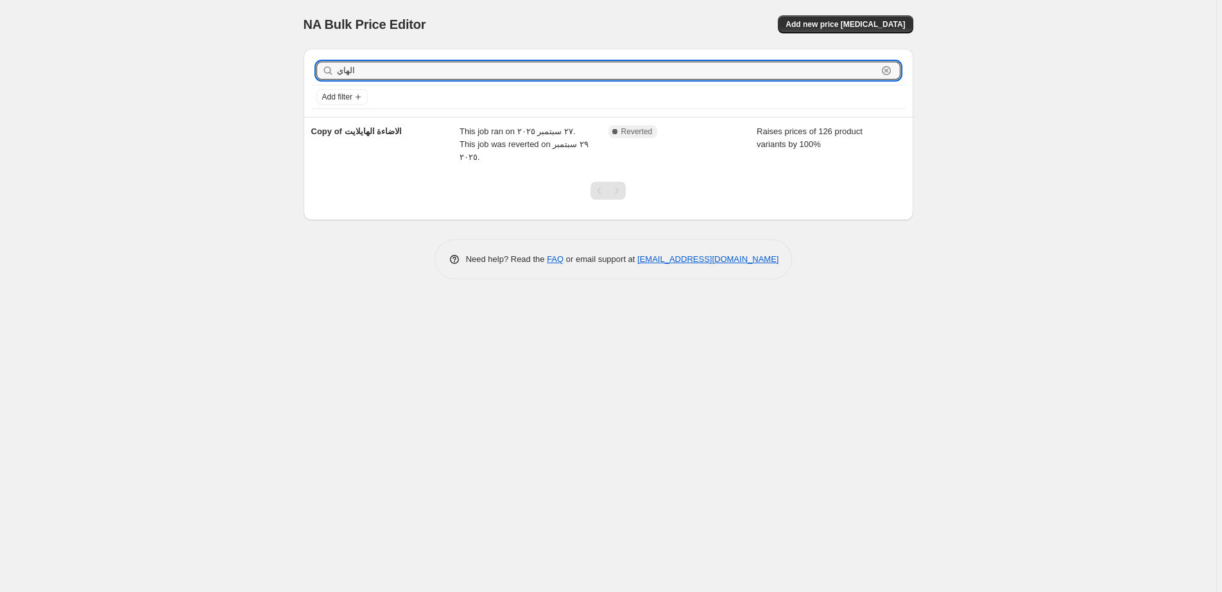
drag, startPoint x: 359, startPoint y: 71, endPoint x: 319, endPoint y: 73, distance: 39.8
click at [337, 73] on input "الهاي" at bounding box center [607, 71] width 540 height 18
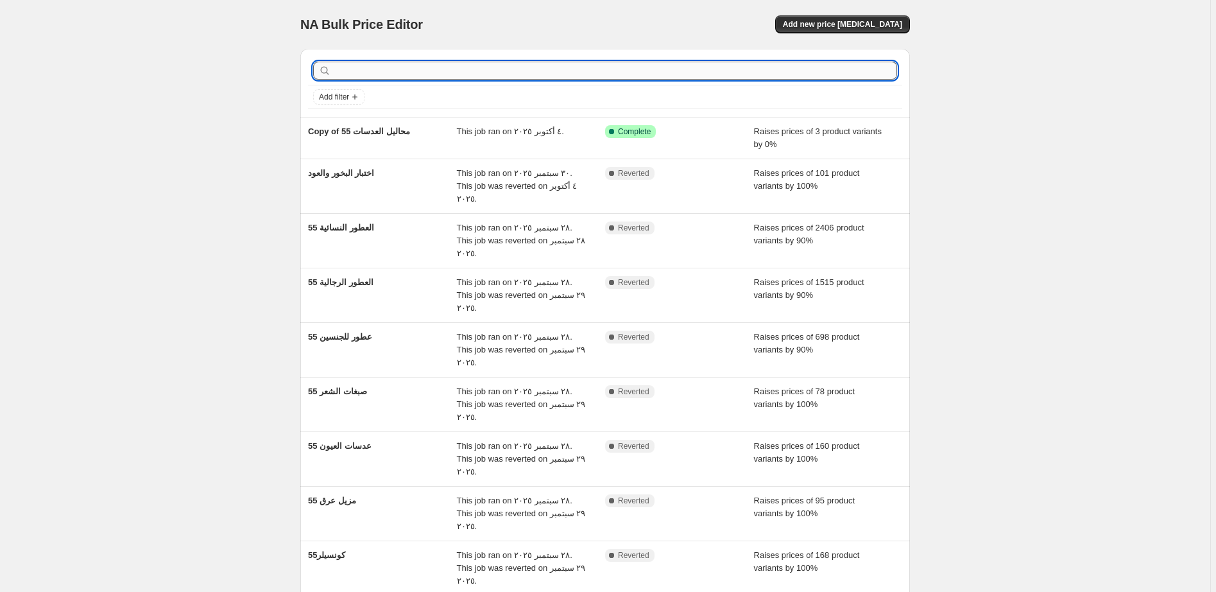
click at [388, 74] on input "text" at bounding box center [616, 71] width 564 height 18
type input "الرج"
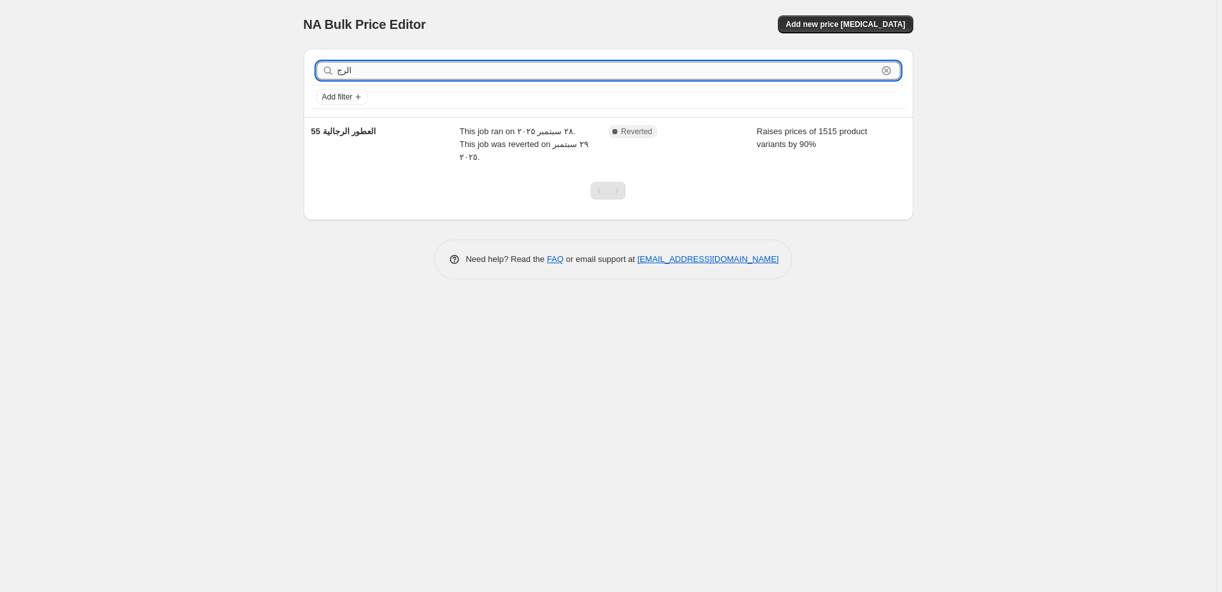
drag, startPoint x: 358, startPoint y: 73, endPoint x: 313, endPoint y: 69, distance: 45.0
click at [337, 69] on input "الرج" at bounding box center [607, 71] width 540 height 18
type input "النس"
drag, startPoint x: 367, startPoint y: 74, endPoint x: 309, endPoint y: 71, distance: 57.9
click at [337, 71] on input "النس" at bounding box center [607, 71] width 540 height 18
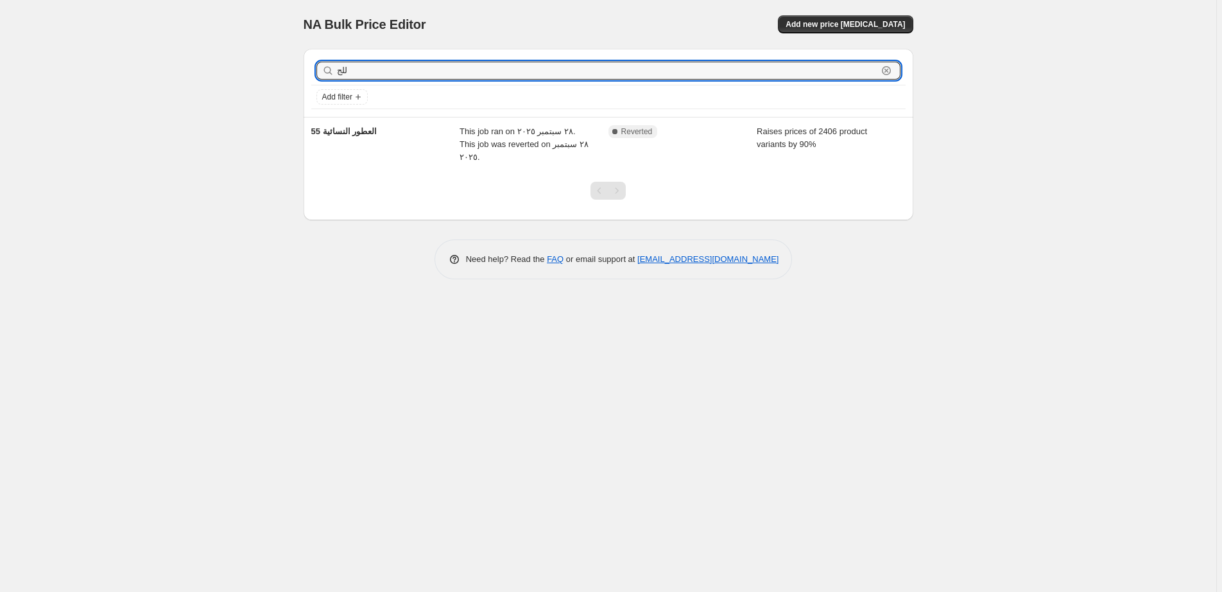
type input "للجن"
drag, startPoint x: 363, startPoint y: 69, endPoint x: 318, endPoint y: 75, distance: 45.4
click at [337, 75] on input "للجن" at bounding box center [607, 71] width 540 height 18
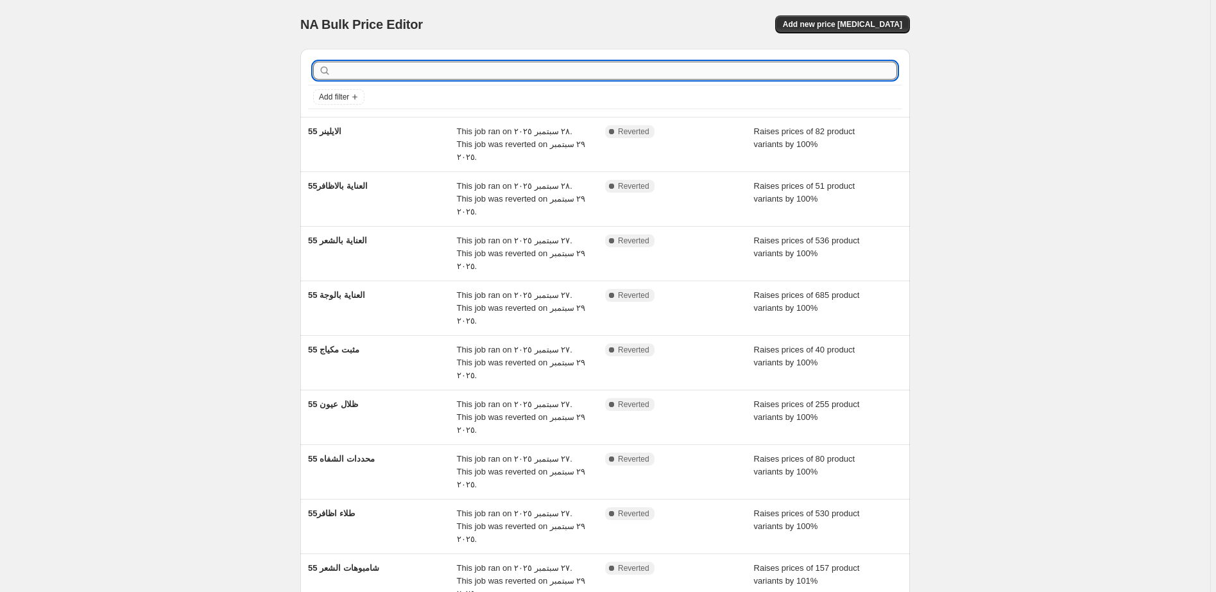
click at [369, 74] on input "text" at bounding box center [616, 71] width 564 height 18
type input "شفاه"
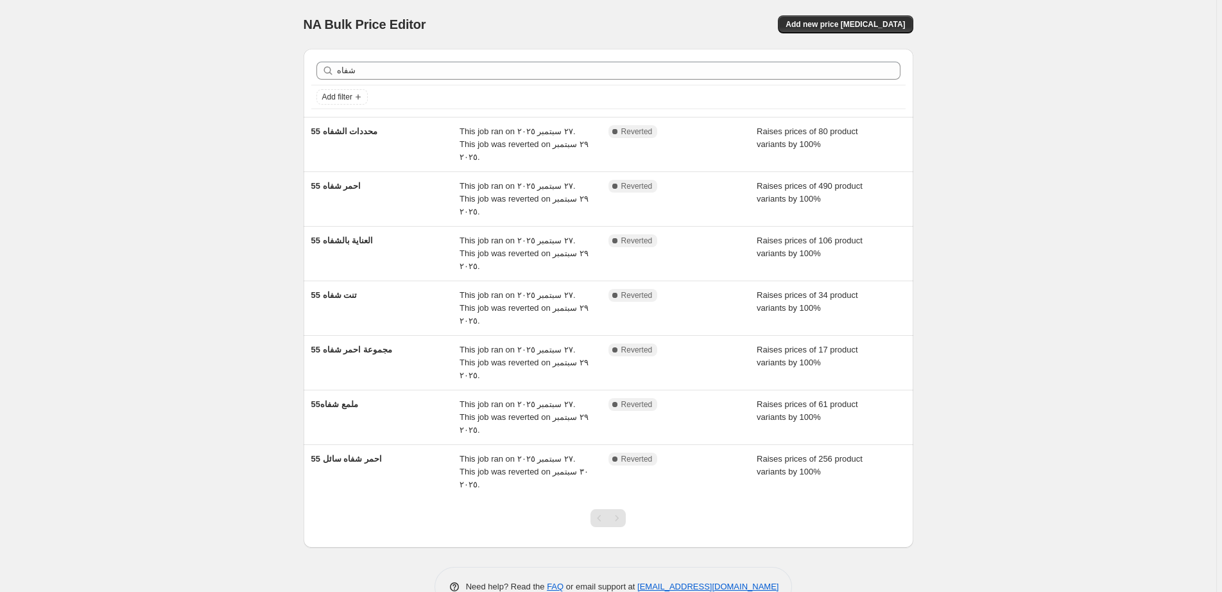
drag, startPoint x: 366, startPoint y: 57, endPoint x: 313, endPoint y: 62, distance: 53.5
click at [313, 62] on div "شفاه Clear" at bounding box center [608, 70] width 594 height 28
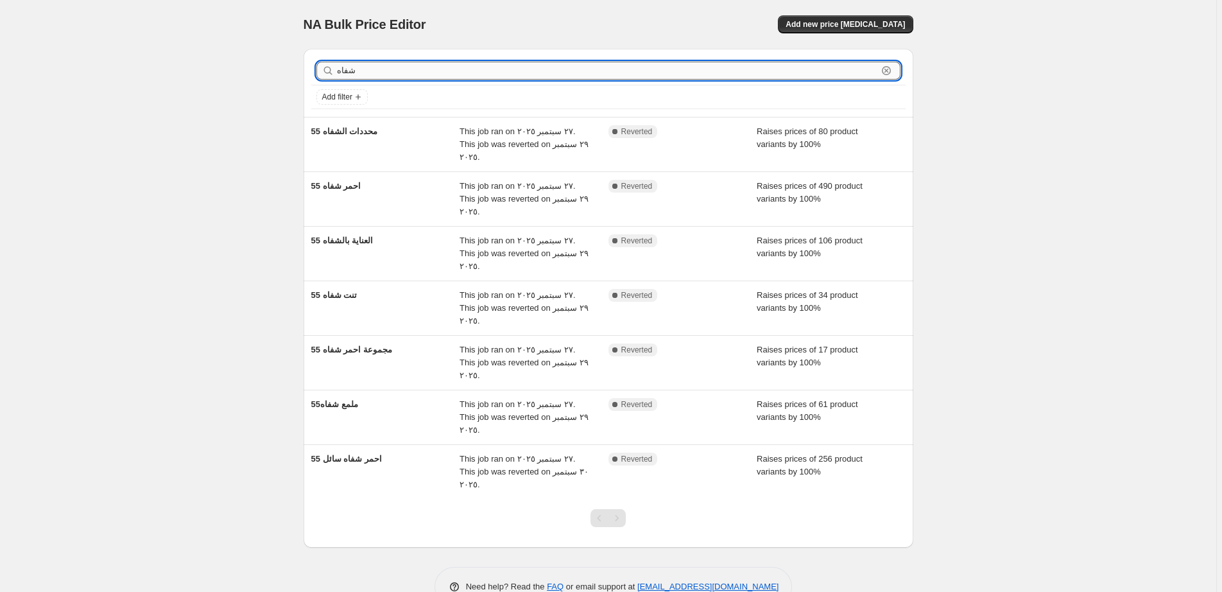
drag, startPoint x: 344, startPoint y: 72, endPoint x: 284, endPoint y: 74, distance: 59.7
click at [337, 74] on input "شفاه" at bounding box center [607, 71] width 540 height 18
type input "شعر"
drag, startPoint x: 364, startPoint y: 75, endPoint x: 304, endPoint y: 78, distance: 60.4
click at [337, 78] on input "شعر" at bounding box center [607, 71] width 540 height 18
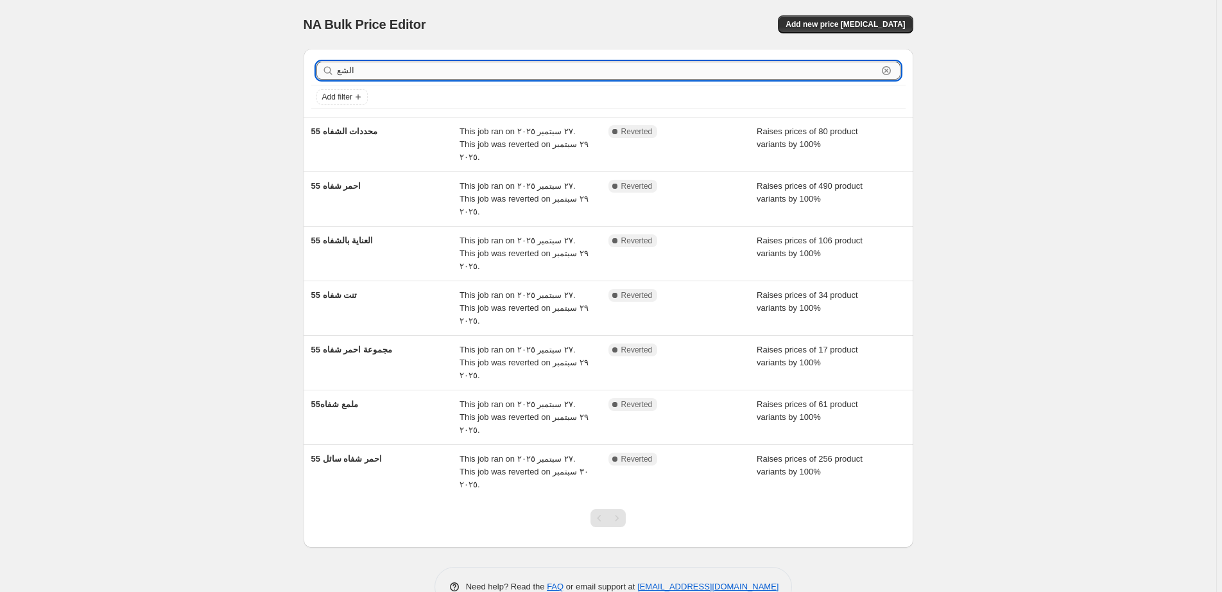
type input "الشعر"
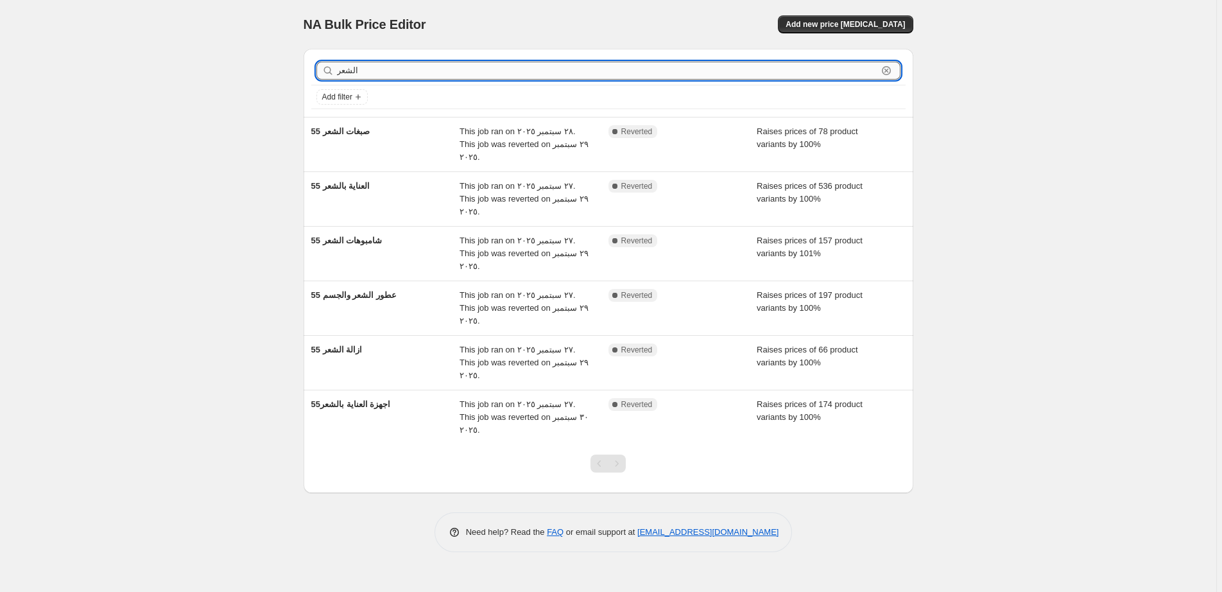
drag, startPoint x: 375, startPoint y: 70, endPoint x: 318, endPoint y: 70, distance: 57.1
click at [337, 70] on input "الشعر" at bounding box center [607, 71] width 540 height 18
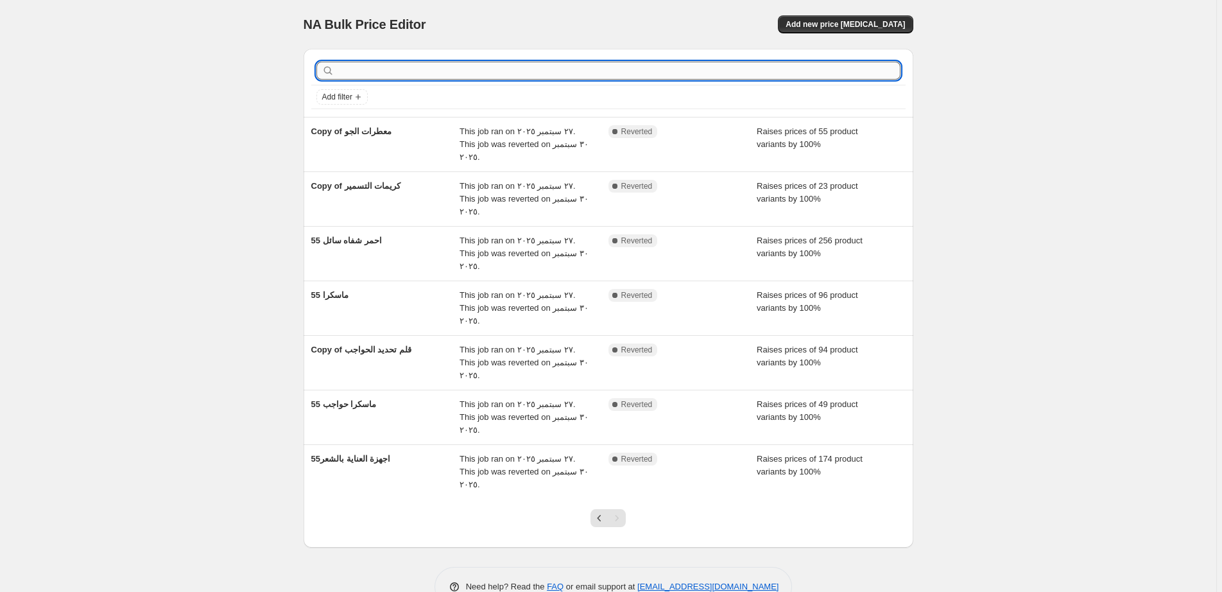
click at [374, 71] on input "text" at bounding box center [619, 71] width 564 height 18
type input "ماسك"
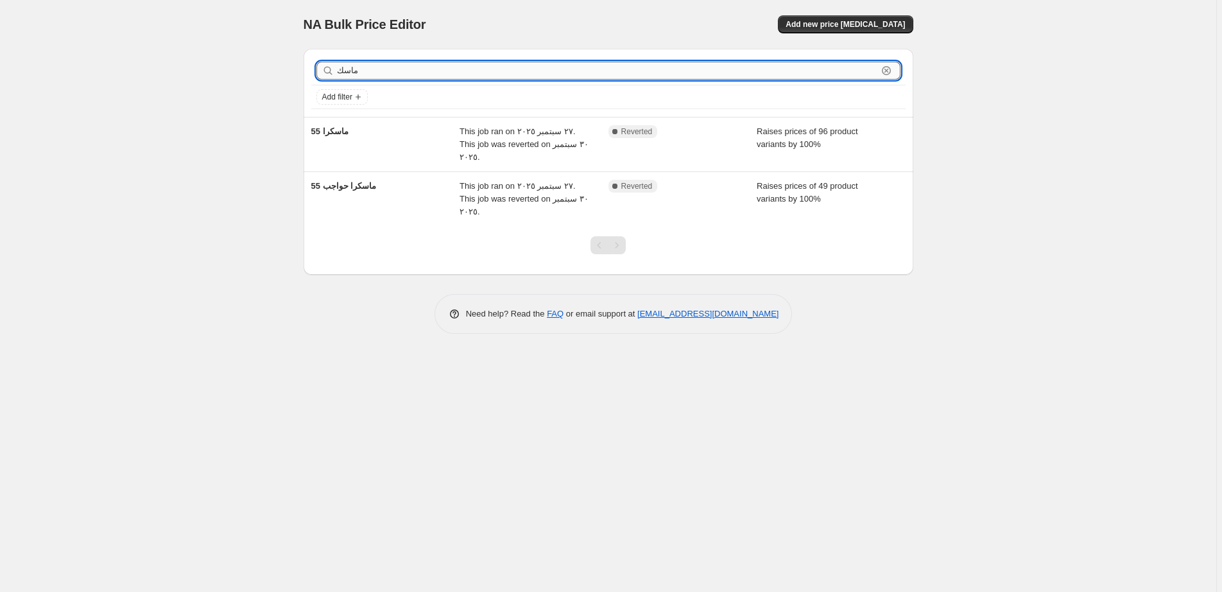
drag, startPoint x: 372, startPoint y: 74, endPoint x: 311, endPoint y: 71, distance: 61.7
click at [337, 71] on input "ماسك" at bounding box center [607, 71] width 540 height 18
type input "البخور"
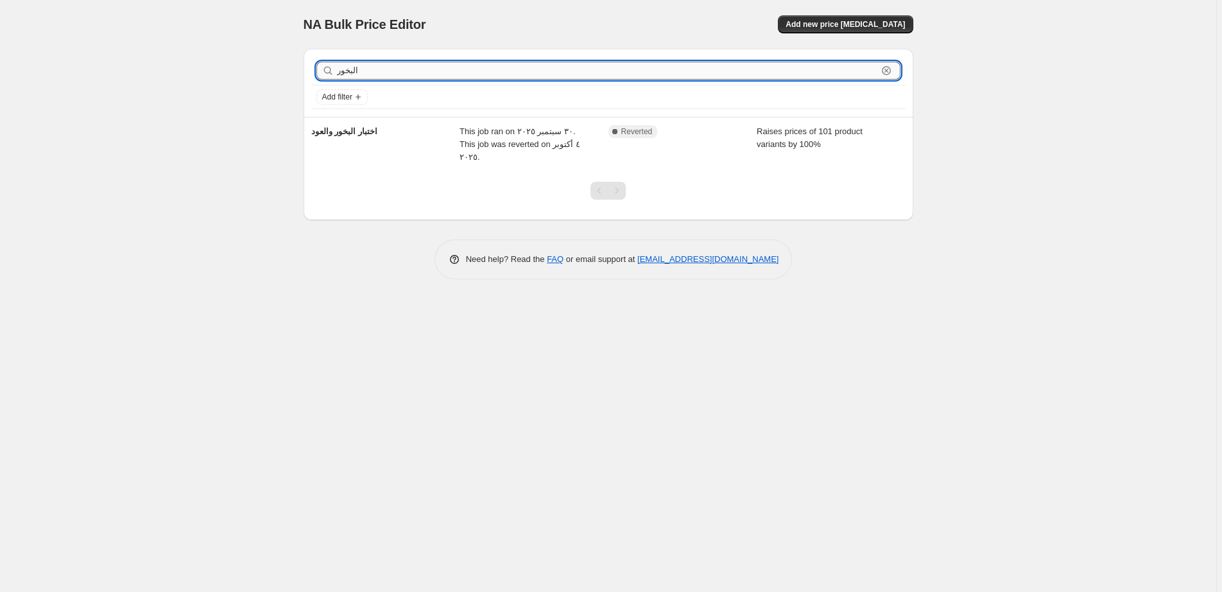
drag, startPoint x: 368, startPoint y: 72, endPoint x: 327, endPoint y: 78, distance: 42.2
click at [337, 78] on input "البخور" at bounding box center [607, 71] width 540 height 18
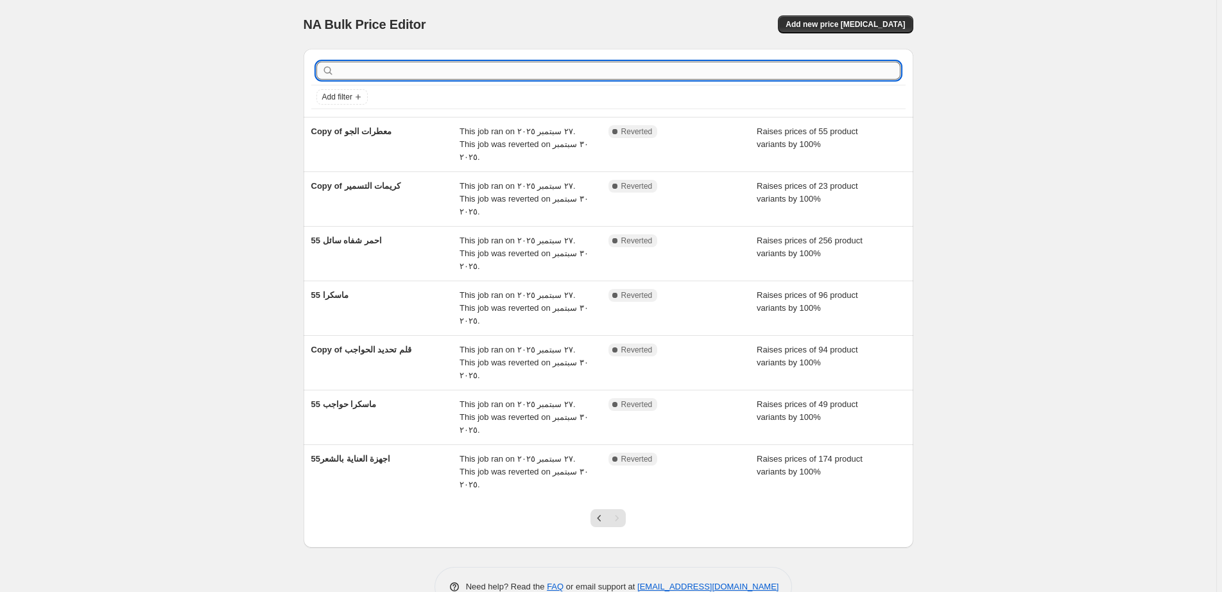
click at [385, 74] on input "text" at bounding box center [619, 71] width 564 height 18
type input "قلم"
drag, startPoint x: 399, startPoint y: 76, endPoint x: 291, endPoint y: 65, distance: 108.4
click at [337, 65] on input "قلم" at bounding box center [607, 71] width 540 height 18
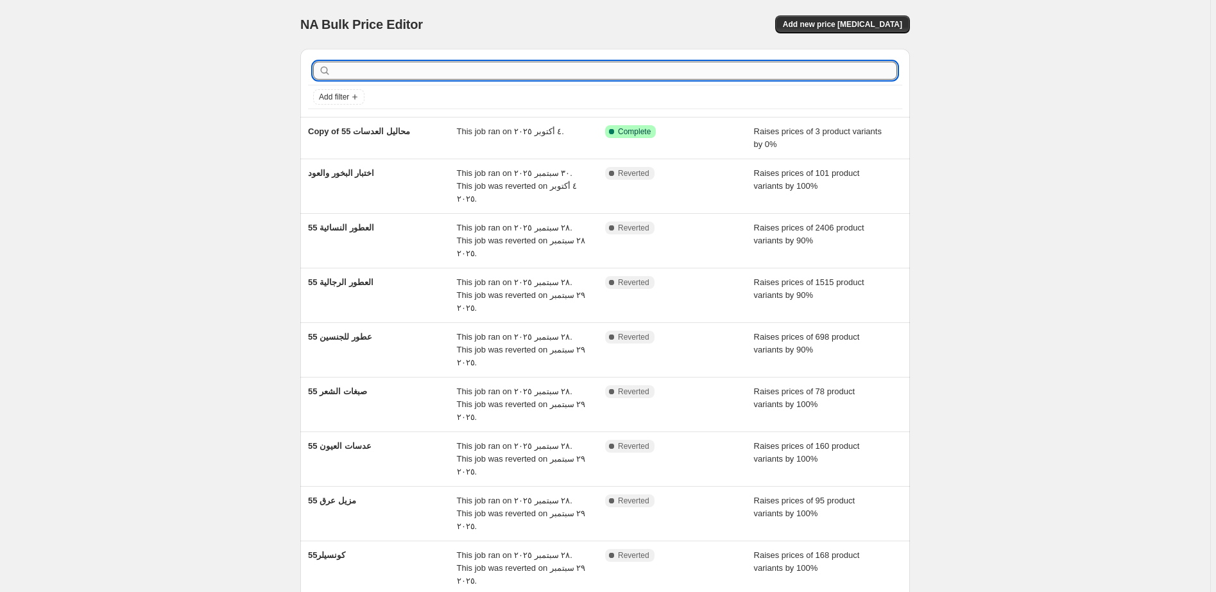
click at [352, 71] on input "text" at bounding box center [616, 71] width 564 height 18
type input "قلم"
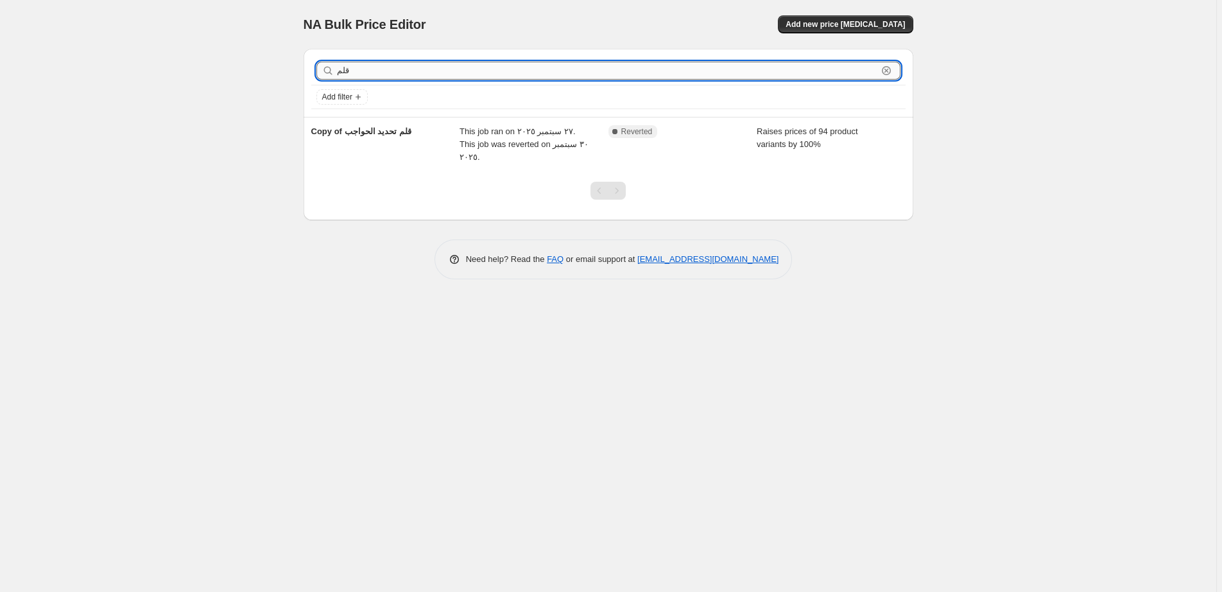
drag, startPoint x: 370, startPoint y: 76, endPoint x: 320, endPoint y: 80, distance: 49.5
click at [337, 80] on input "قلم" at bounding box center [607, 71] width 540 height 18
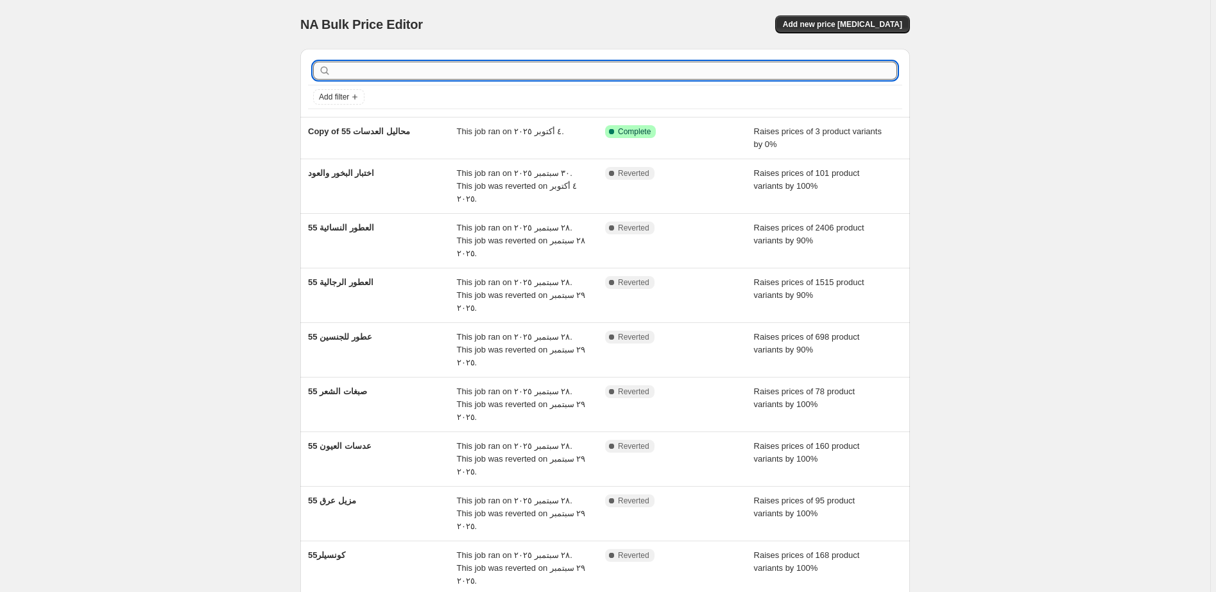
click at [374, 70] on input "text" at bounding box center [616, 71] width 564 height 18
type input "عناية"
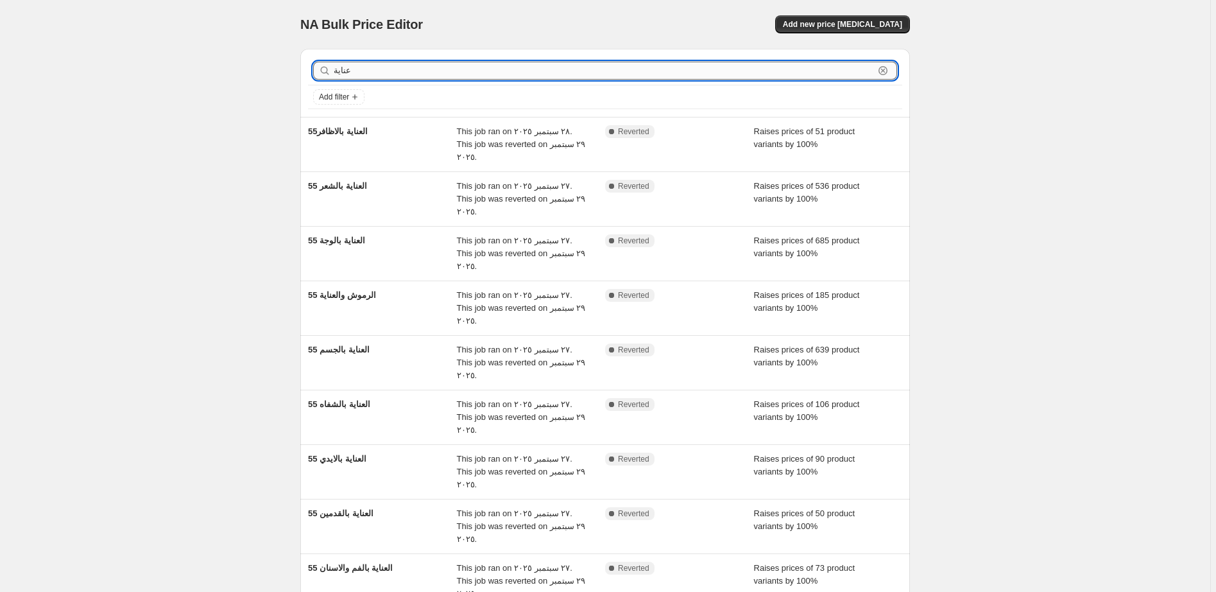
drag, startPoint x: 362, startPoint y: 78, endPoint x: 331, endPoint y: 79, distance: 30.8
click at [334, 79] on input "عناية" at bounding box center [604, 71] width 540 height 18
type input "مجمو"
